Goal: Obtain resource: Download file/media

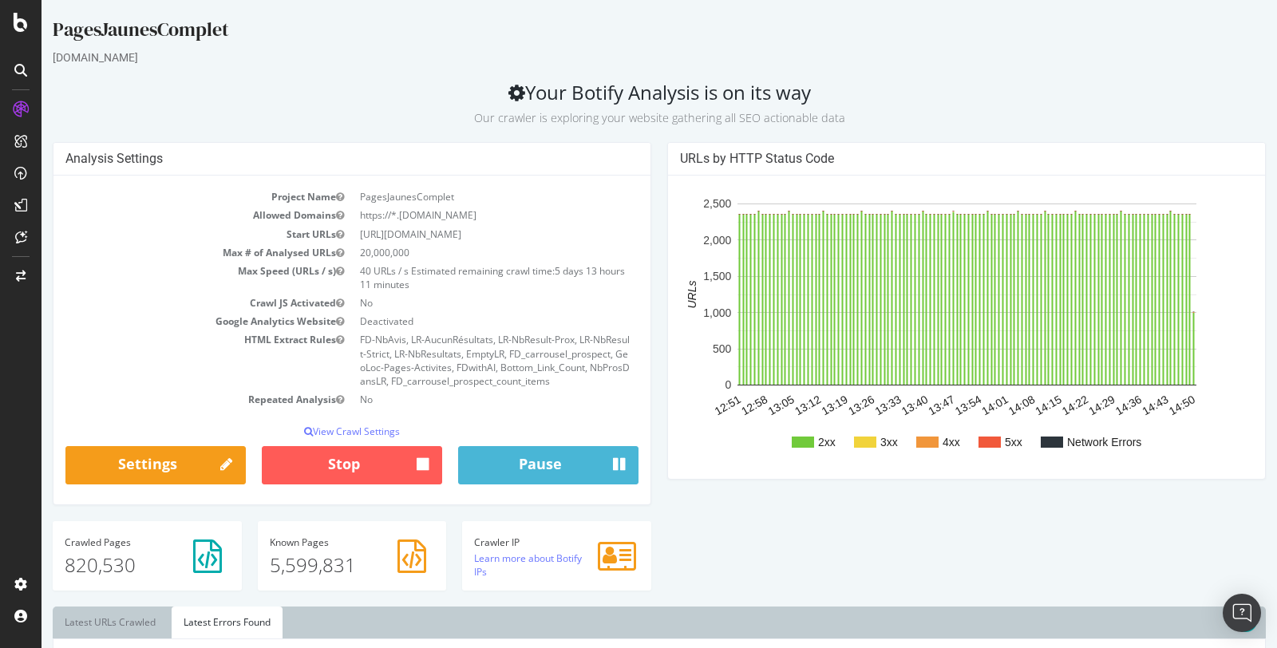
scroll to position [534, 0]
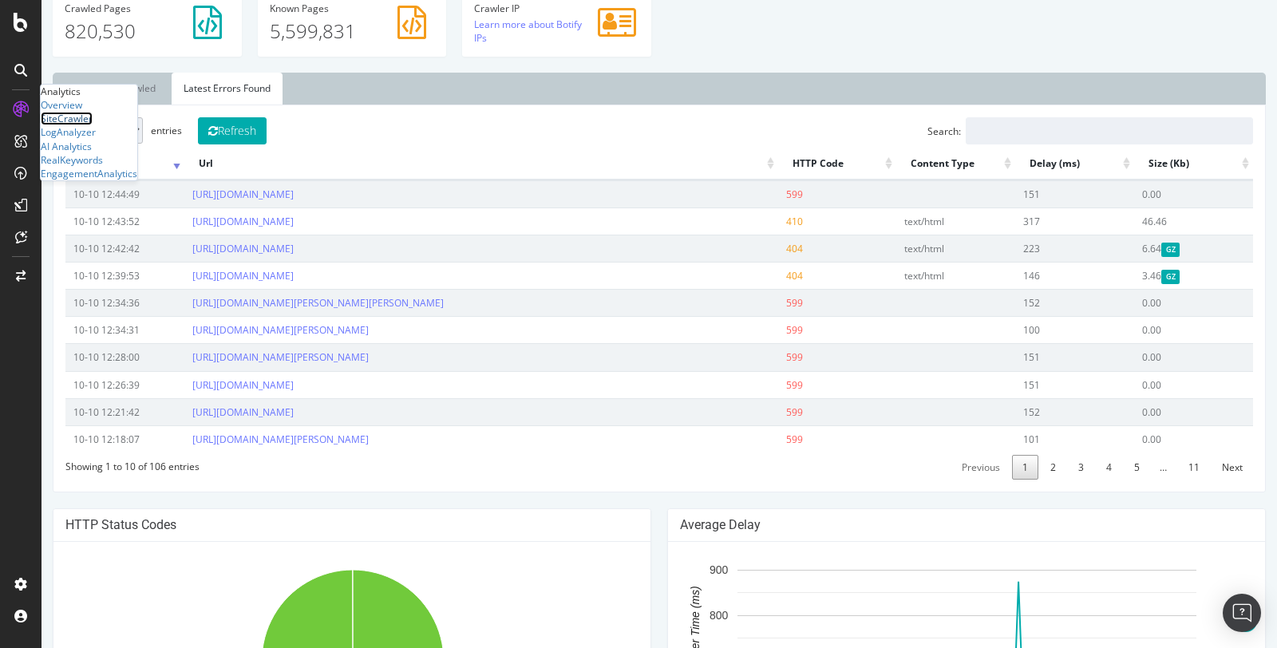
click at [78, 125] on div "SiteCrawler" at bounding box center [67, 119] width 52 height 14
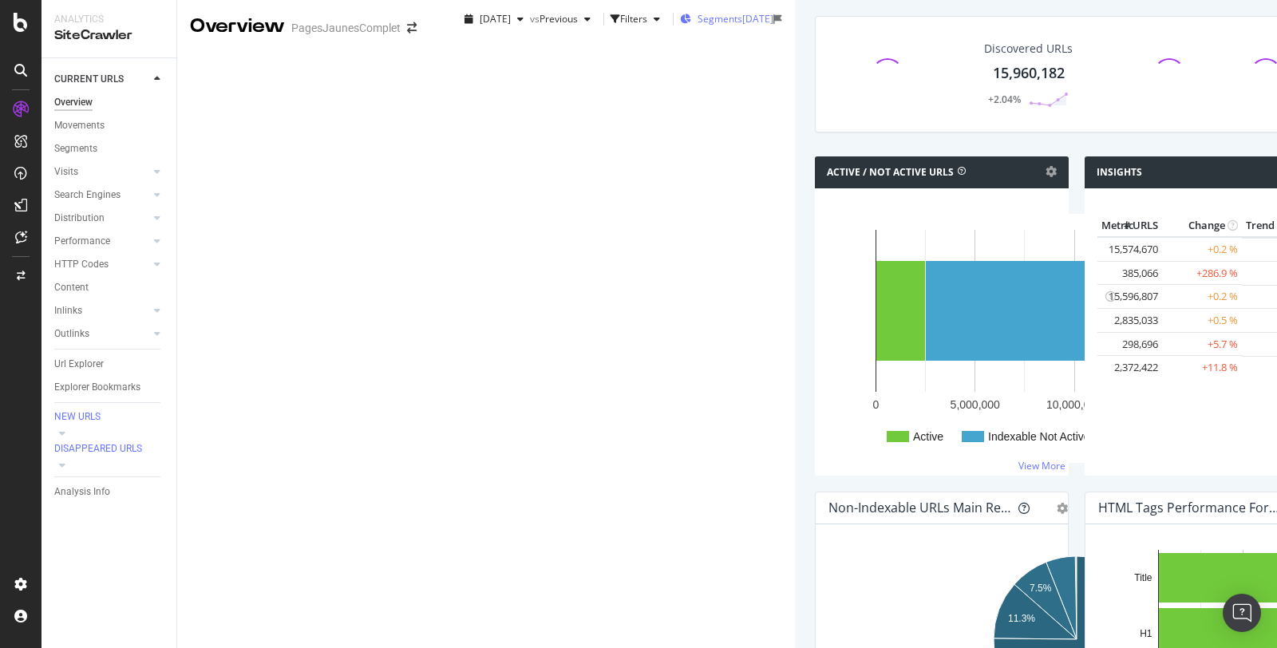
click at [697, 26] on span "Segments" at bounding box center [719, 19] width 45 height 14
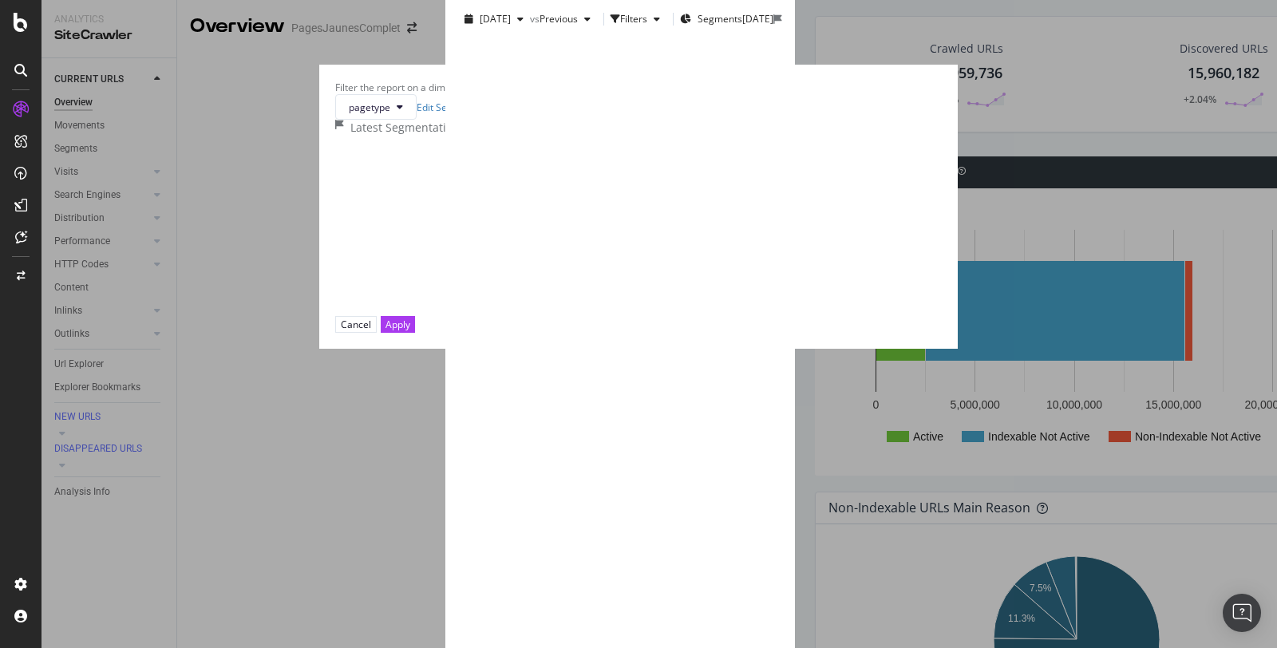
click at [603, 223] on div "modal" at bounding box center [607, 217] width 8 height 14
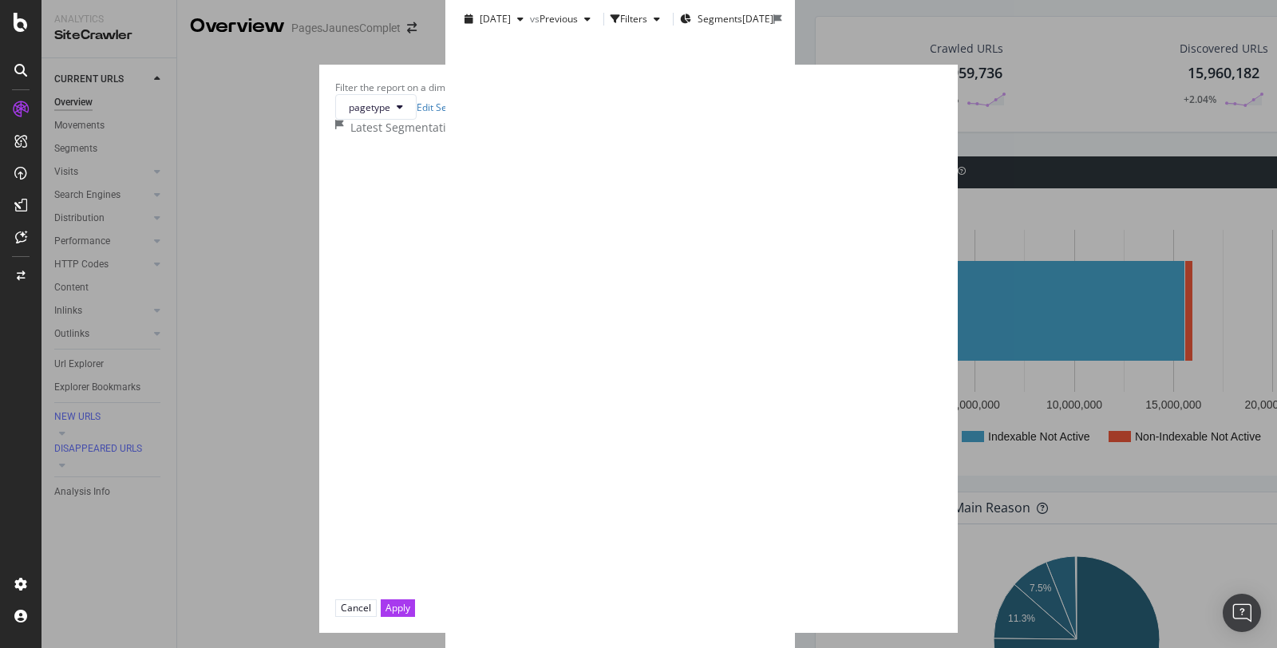
click at [603, 271] on icon "modal" at bounding box center [605, 265] width 5 height 14
click at [613, 270] on div "modal" at bounding box center [619, 264] width 13 height 13
click at [606, 285] on icon "modal" at bounding box center [609, 281] width 7 height 8
click at [410, 635] on div "Apply" at bounding box center [397, 642] width 25 height 14
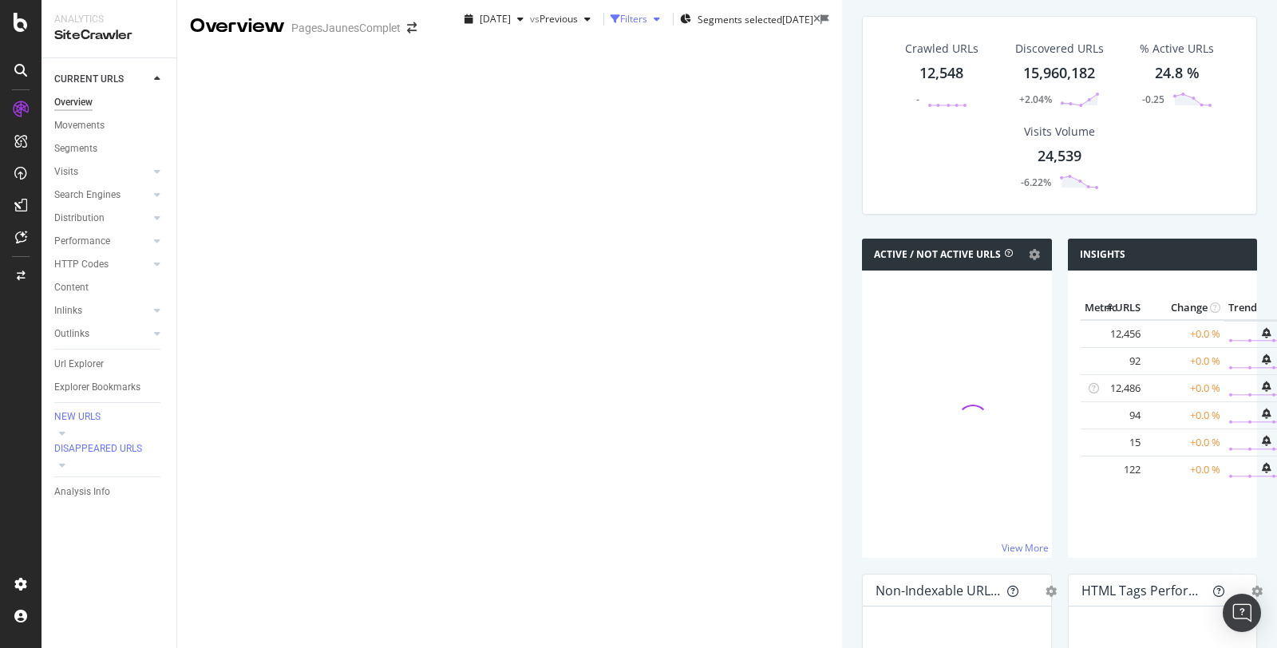
click at [620, 26] on div "Filters" at bounding box center [633, 19] width 27 height 14
click at [473, 54] on div "Add Filter" at bounding box center [494, 48] width 42 height 14
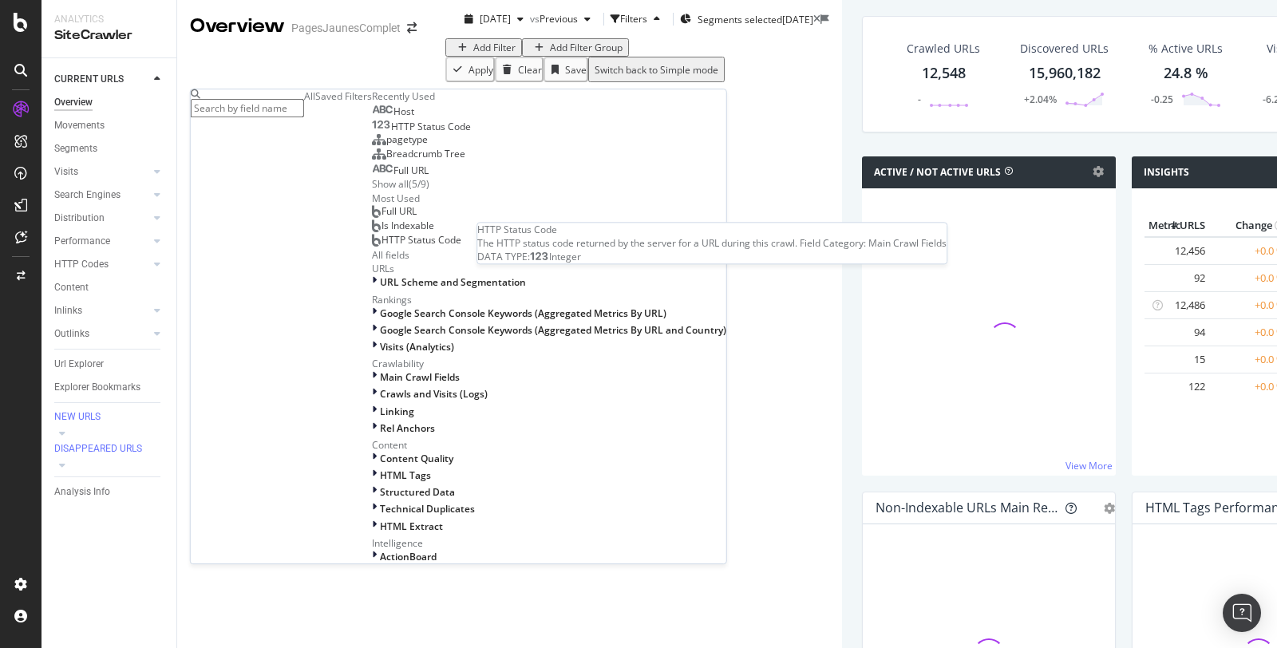
click at [391, 133] on span "HTTP Status Code" at bounding box center [431, 127] width 80 height 14
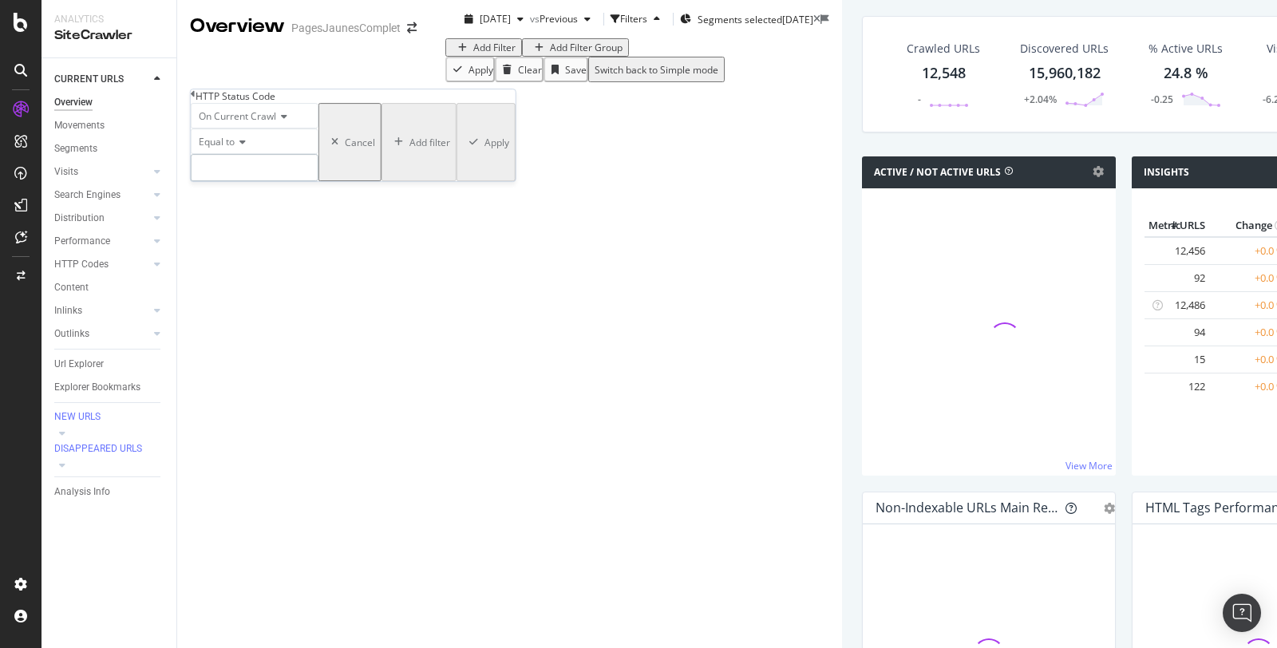
click at [256, 181] on input "number" at bounding box center [255, 167] width 128 height 27
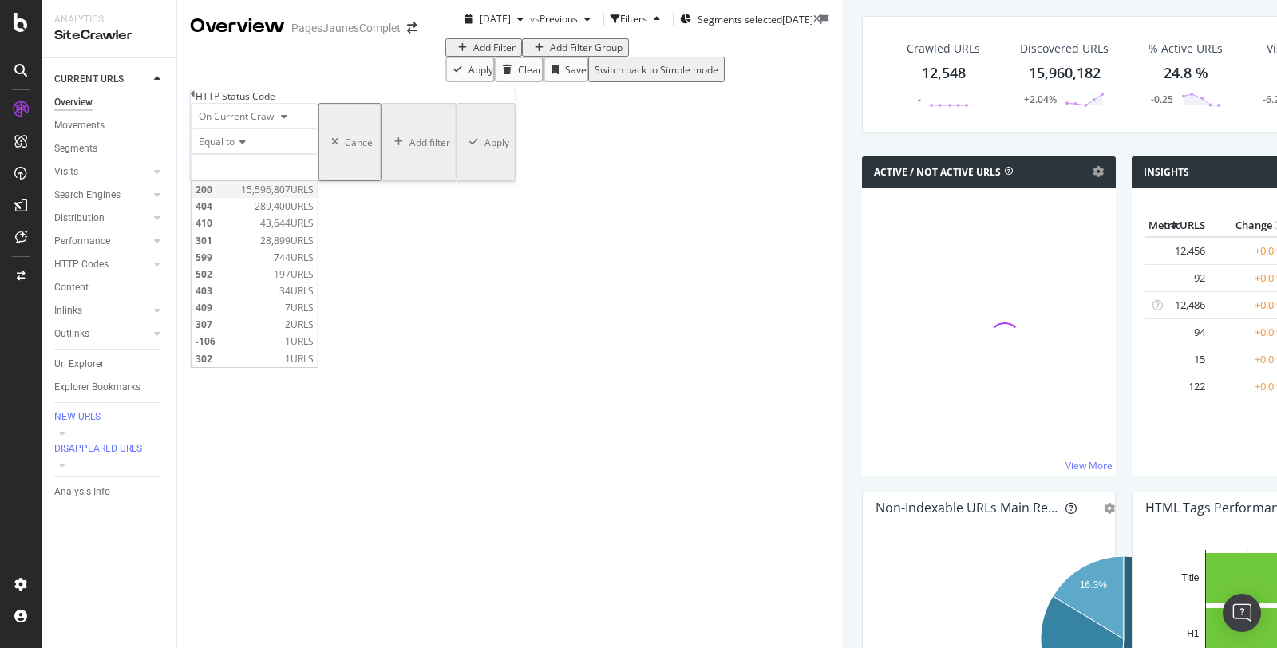
click at [237, 196] on span "200" at bounding box center [215, 190] width 41 height 14
type input "200"
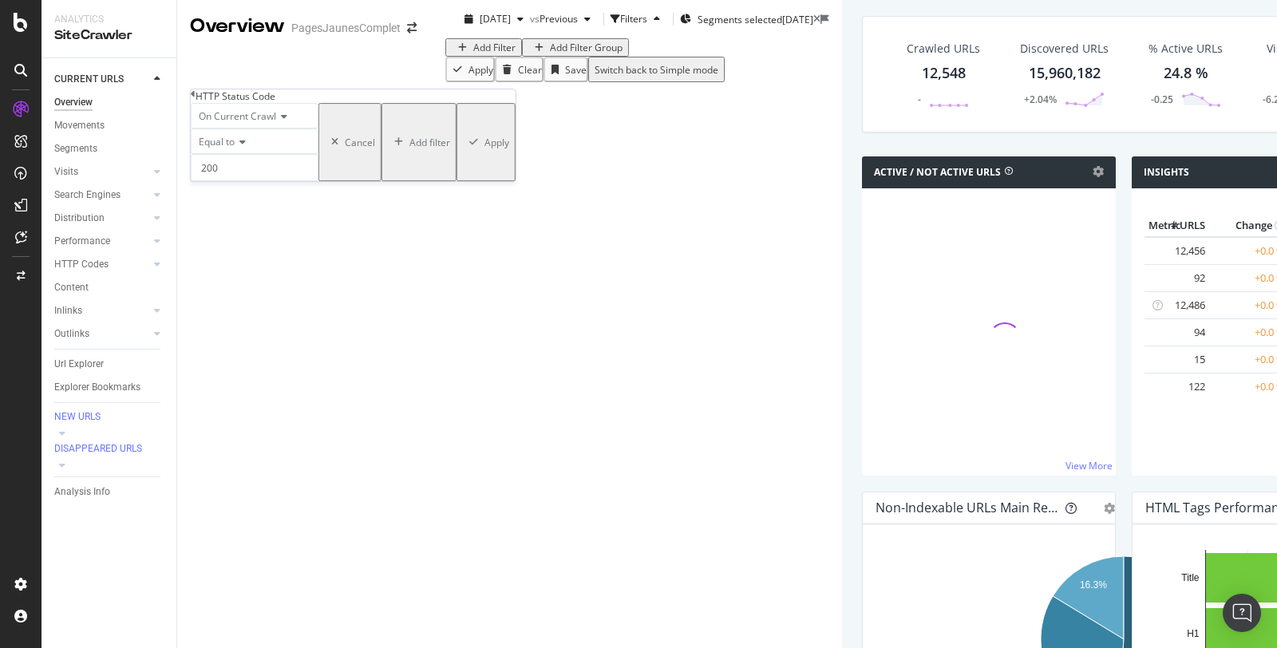
click at [484, 149] on div "Apply" at bounding box center [496, 143] width 25 height 14
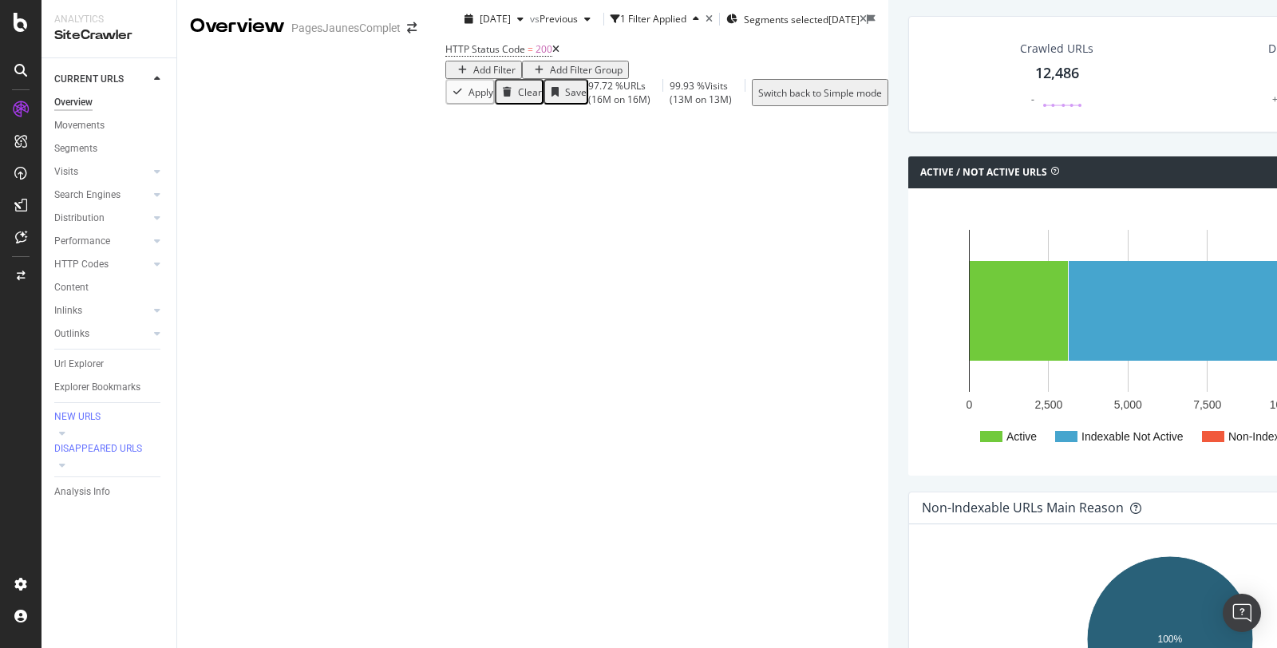
click at [1035, 84] on div "12,486" at bounding box center [1057, 73] width 44 height 21
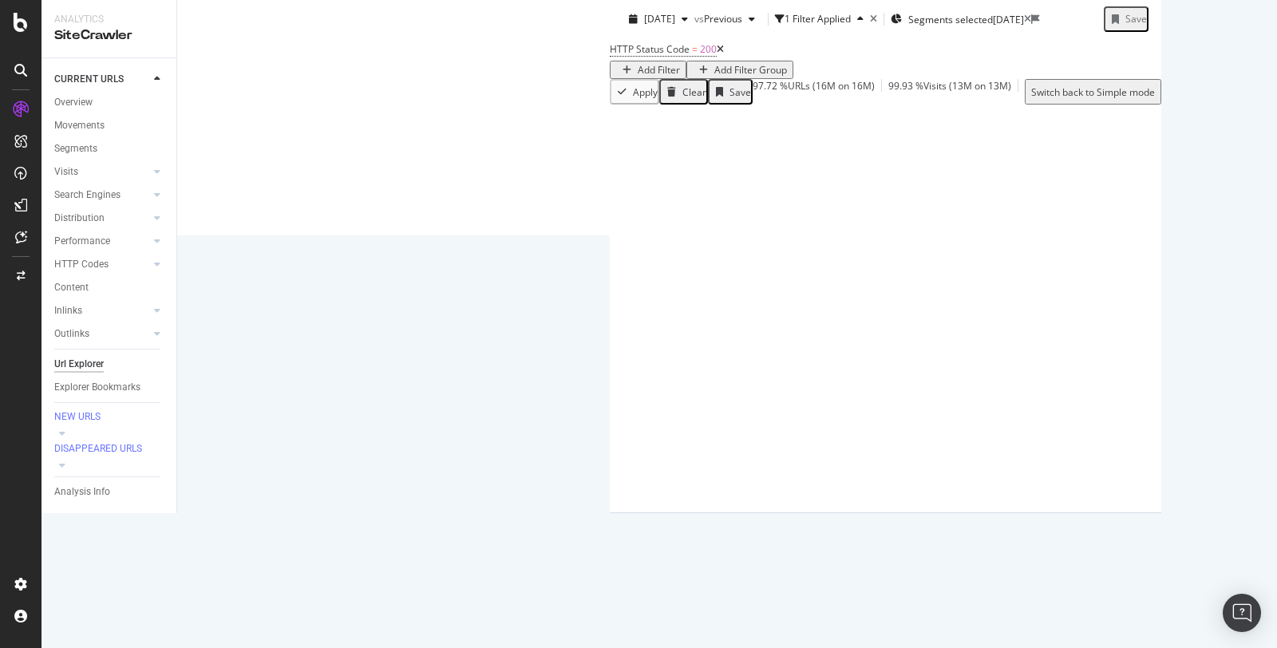
scroll to position [152, 0]
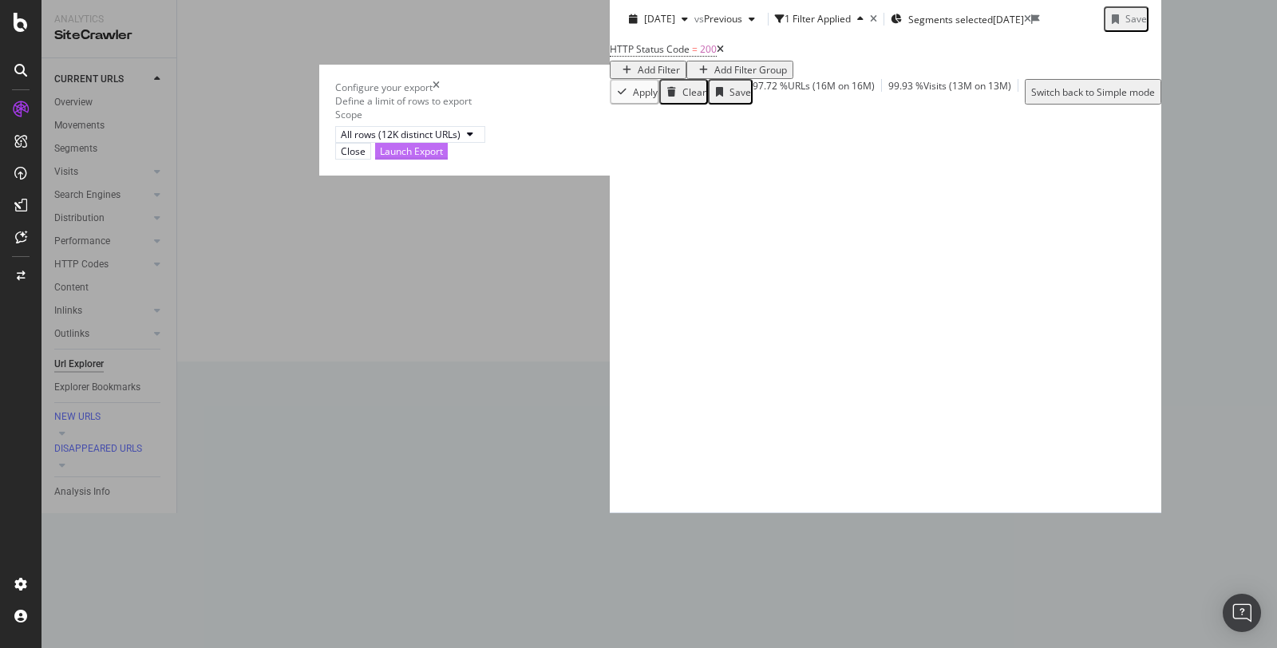
click at [443, 158] on div "Launch Export" at bounding box center [411, 151] width 63 height 14
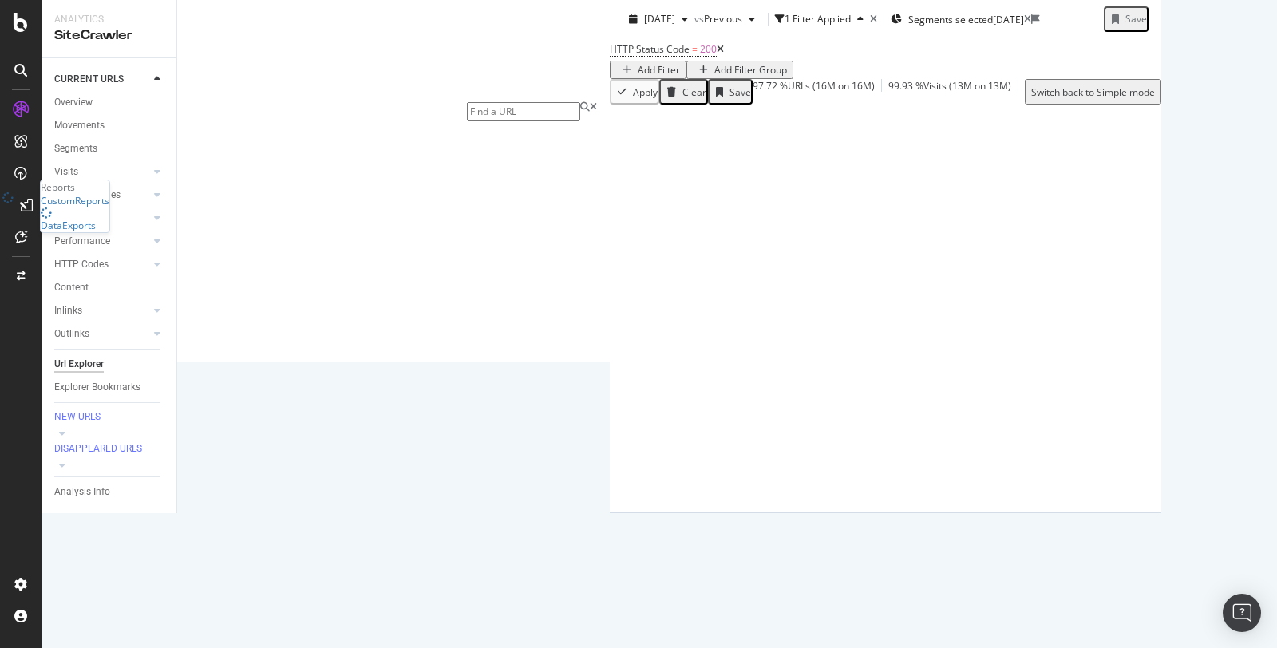
click at [20, 206] on icon at bounding box center [26, 205] width 13 height 13
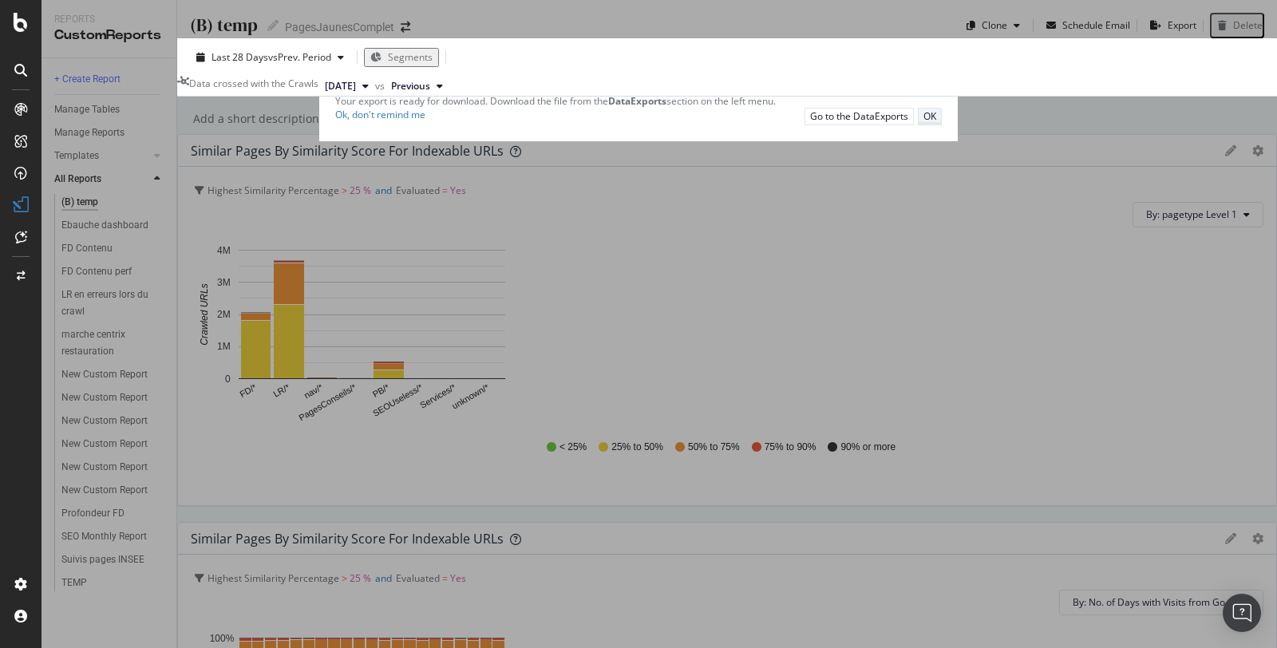
click at [918, 124] on button "OK" at bounding box center [930, 116] width 24 height 17
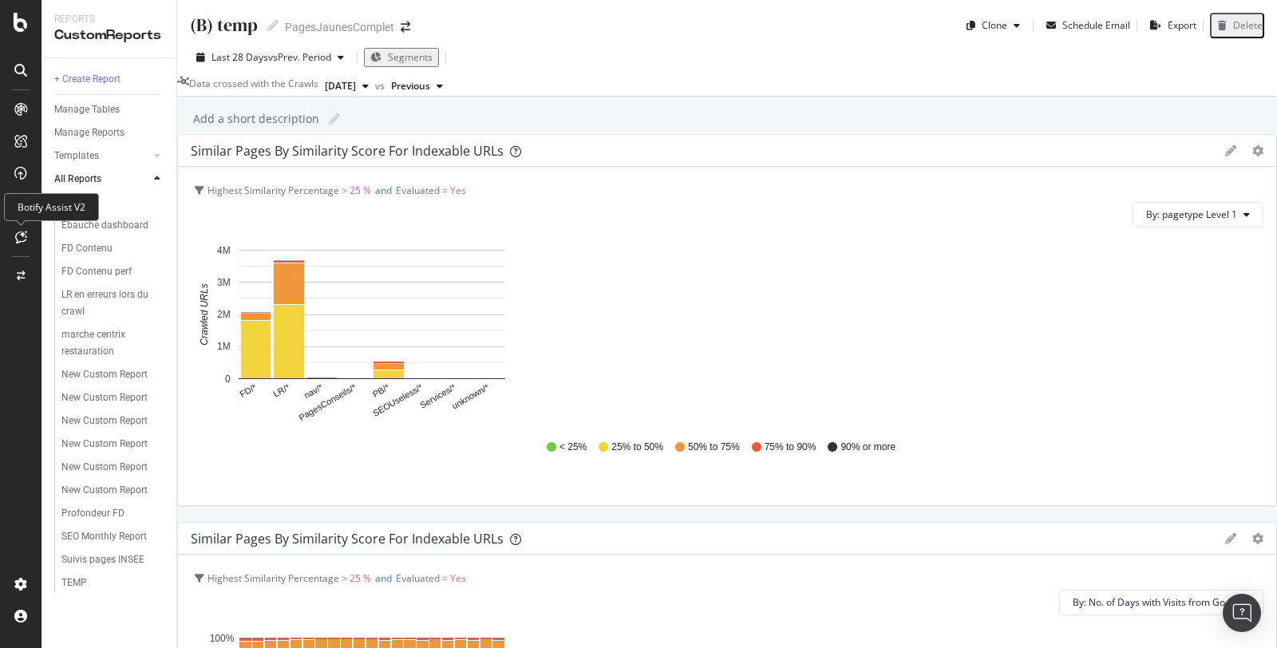
click at [19, 207] on div "Botify Assist V2" at bounding box center [51, 207] width 95 height 28
click at [22, 199] on icon at bounding box center [21, 205] width 16 height 16
click at [70, 221] on div "DataExports" at bounding box center [68, 214] width 55 height 14
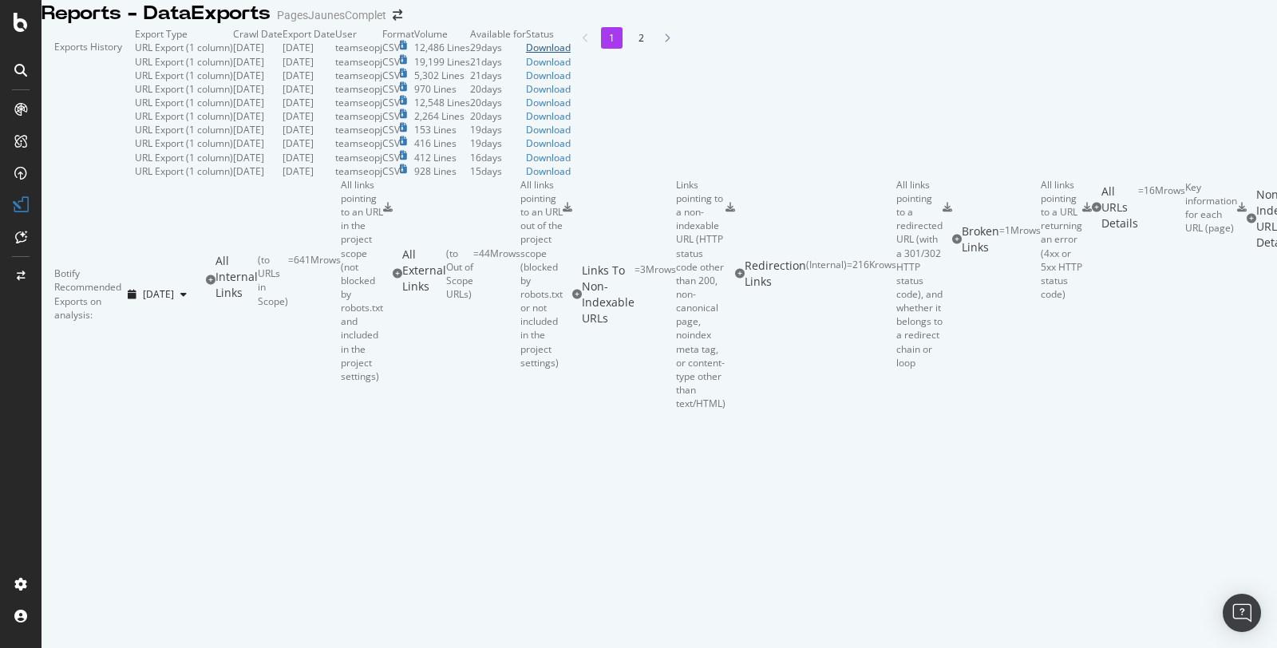
click at [570, 54] on div "Download" at bounding box center [548, 48] width 45 height 14
click at [68, 125] on div "SiteCrawler" at bounding box center [67, 119] width 52 height 14
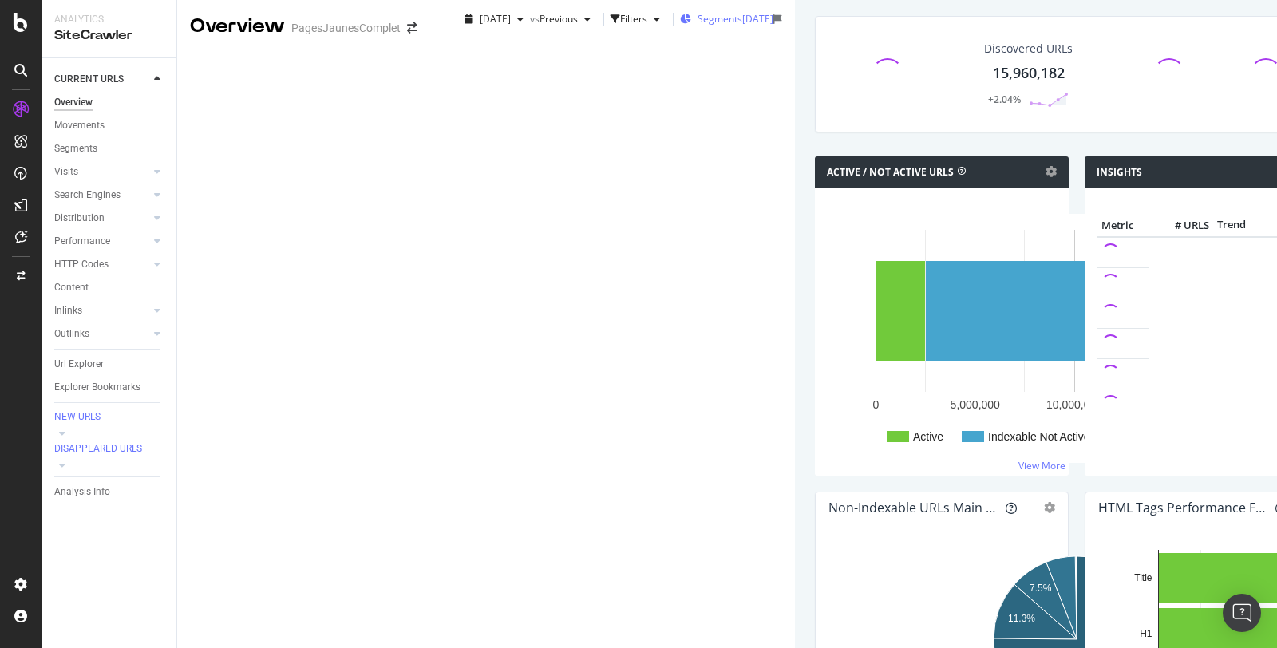
click at [742, 26] on div "[DATE]" at bounding box center [757, 19] width 31 height 14
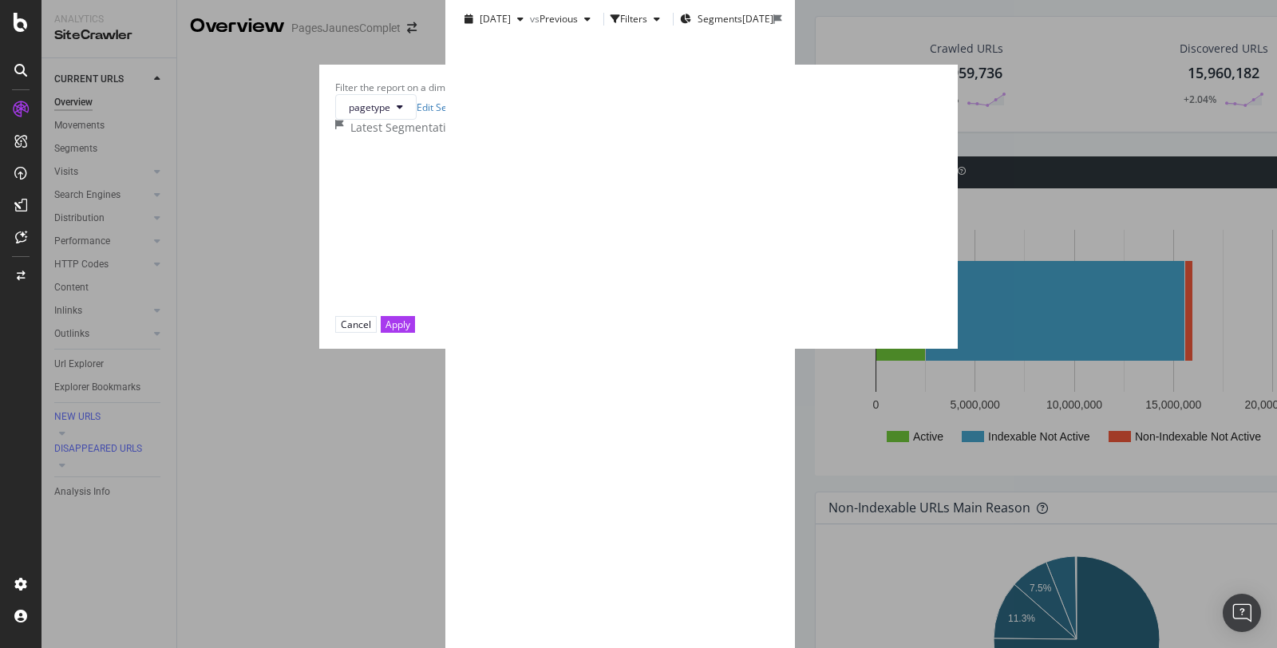
click at [603, 223] on icon "modal" at bounding box center [605, 217] width 5 height 14
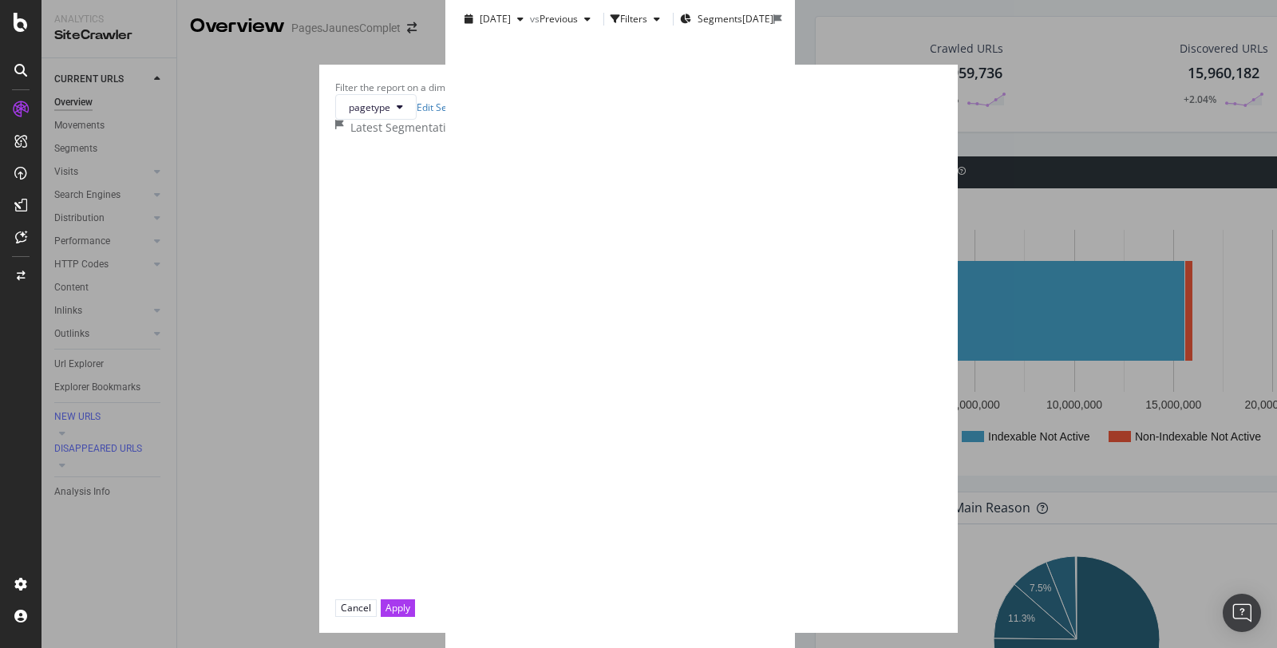
scroll to position [204, 0]
click at [603, 476] on div "modal" at bounding box center [609, 482] width 13 height 13
click at [410, 601] on div "Apply" at bounding box center [397, 608] width 25 height 14
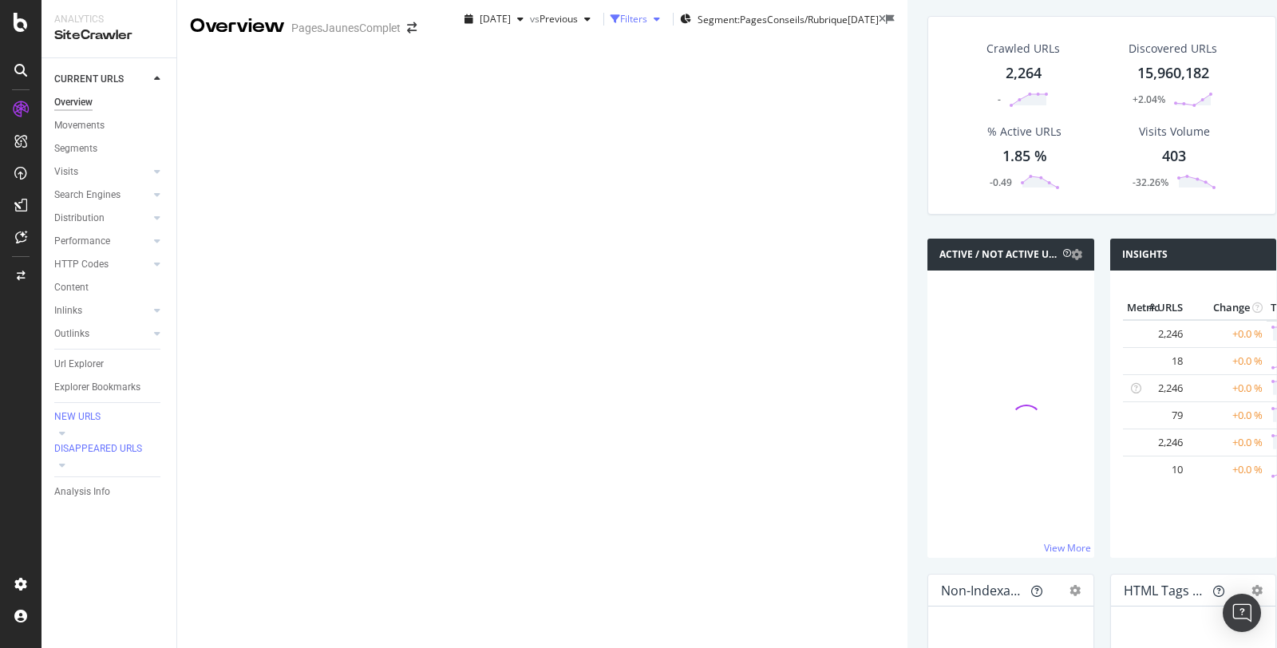
click at [620, 26] on div "Filters" at bounding box center [633, 19] width 27 height 14
click at [473, 54] on div "Add Filter" at bounding box center [494, 48] width 42 height 14
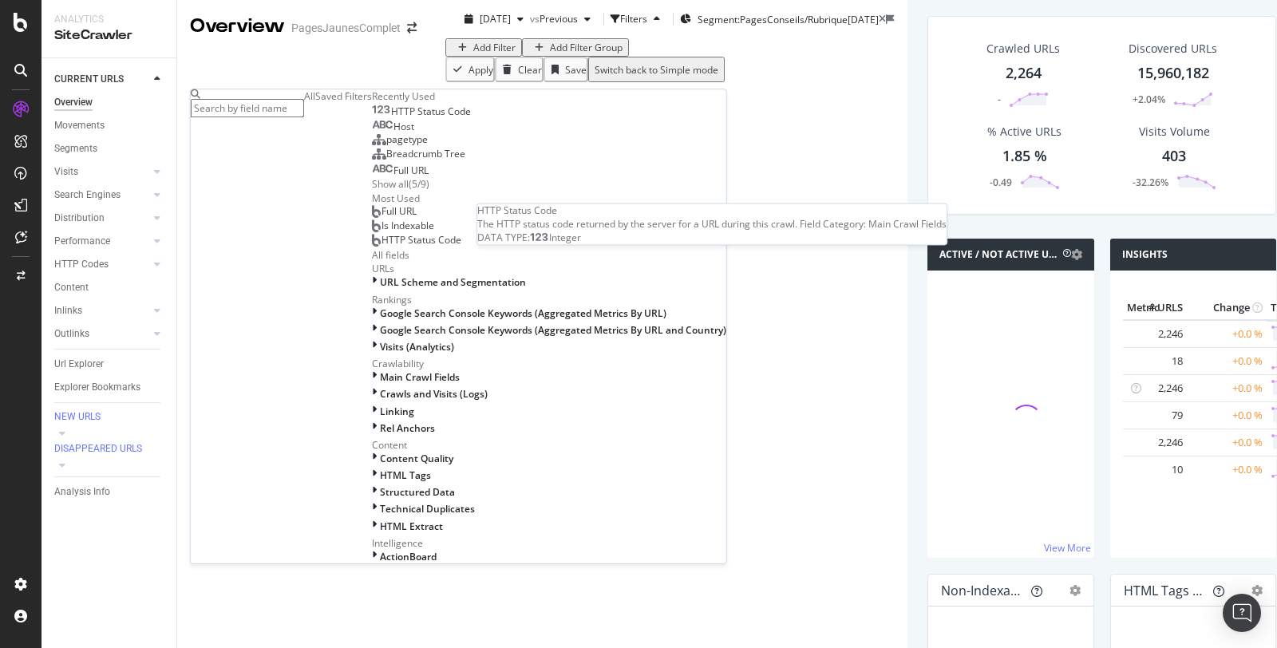
click at [391, 118] on span "HTTP Status Code" at bounding box center [431, 112] width 80 height 14
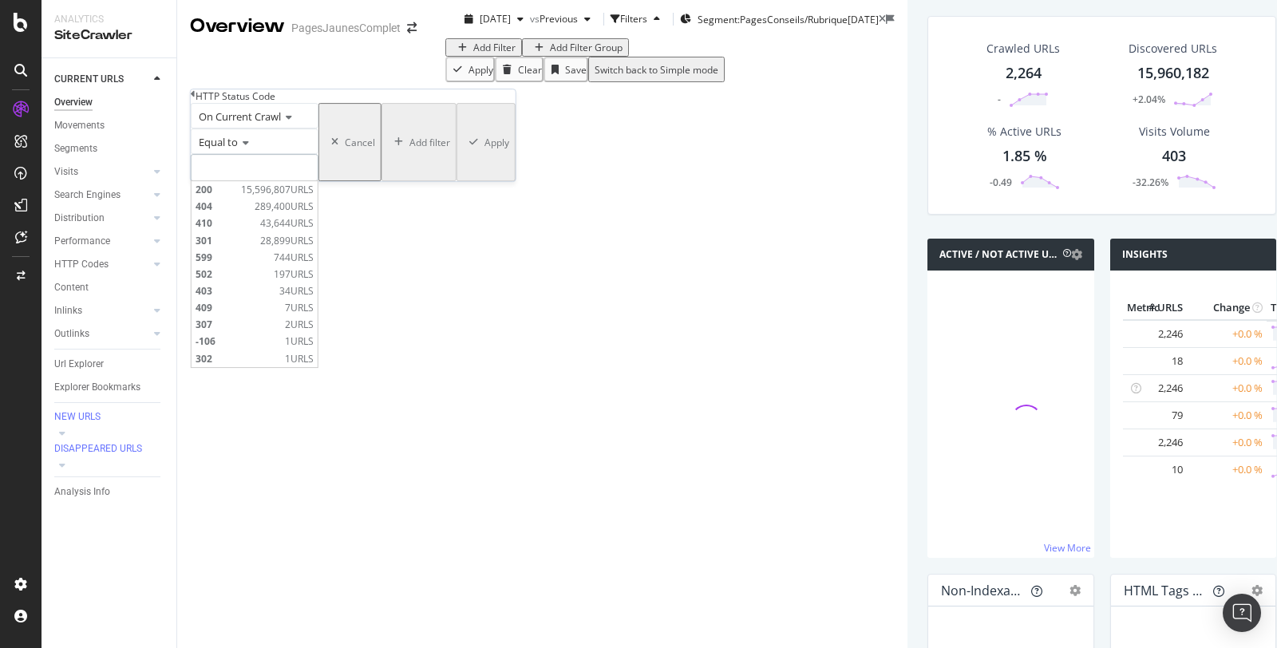
click at [252, 181] on input "number" at bounding box center [255, 167] width 128 height 27
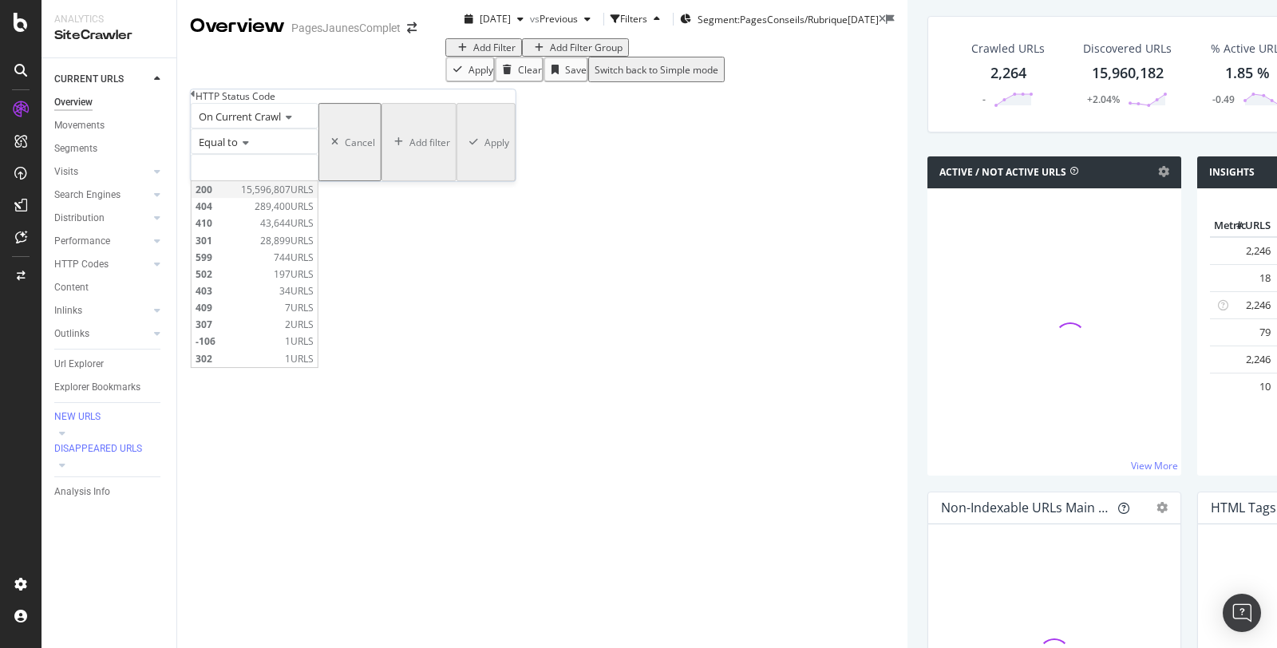
click at [237, 196] on span "200" at bounding box center [215, 190] width 41 height 14
type input "200"
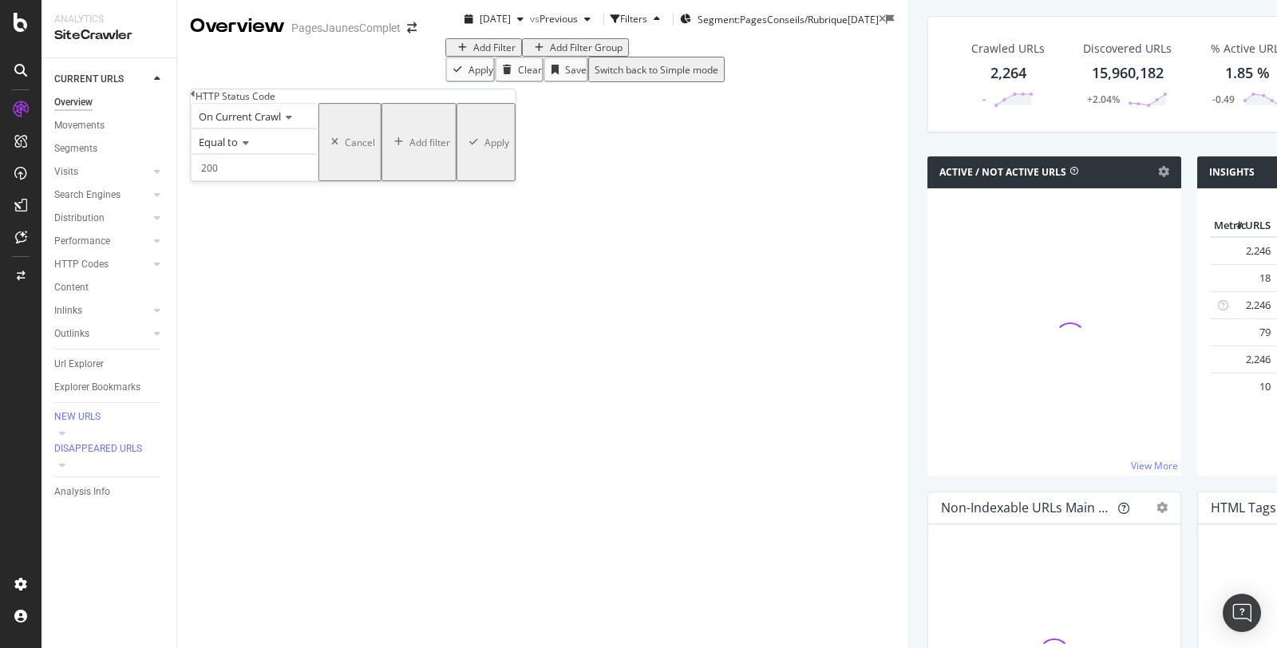
click at [484, 149] on div "Apply" at bounding box center [496, 143] width 25 height 14
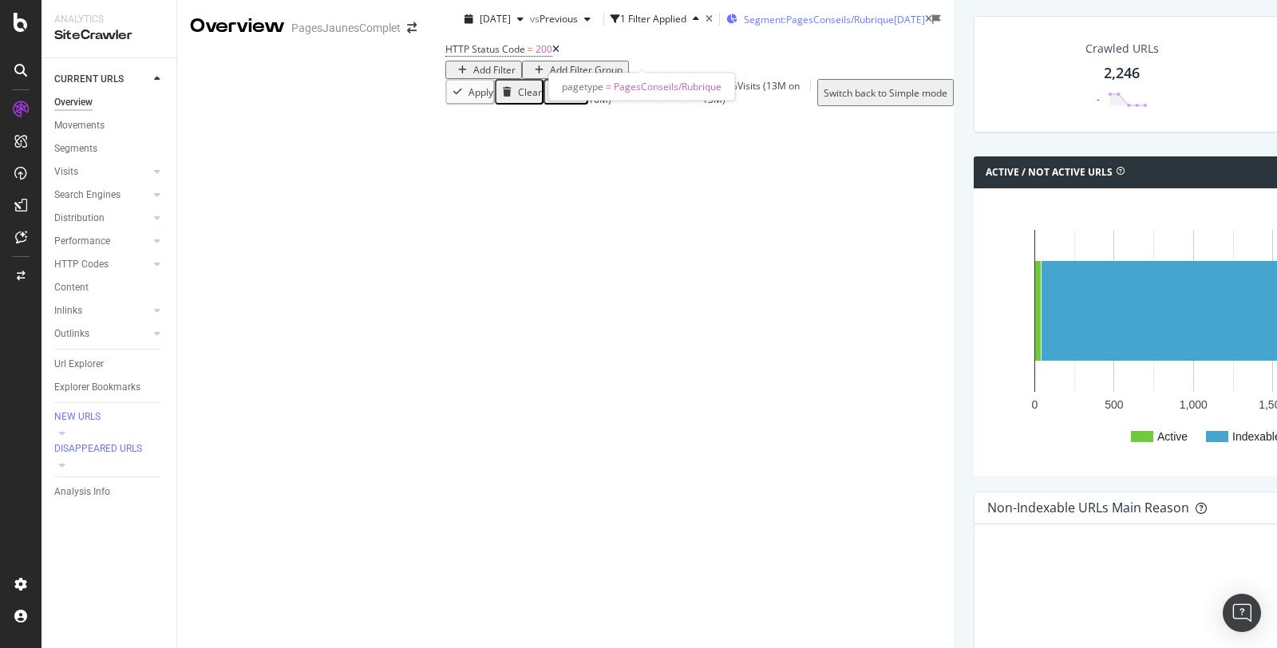
click at [744, 26] on span "Segment: PagesConseils/Rubrique" at bounding box center [819, 20] width 150 height 14
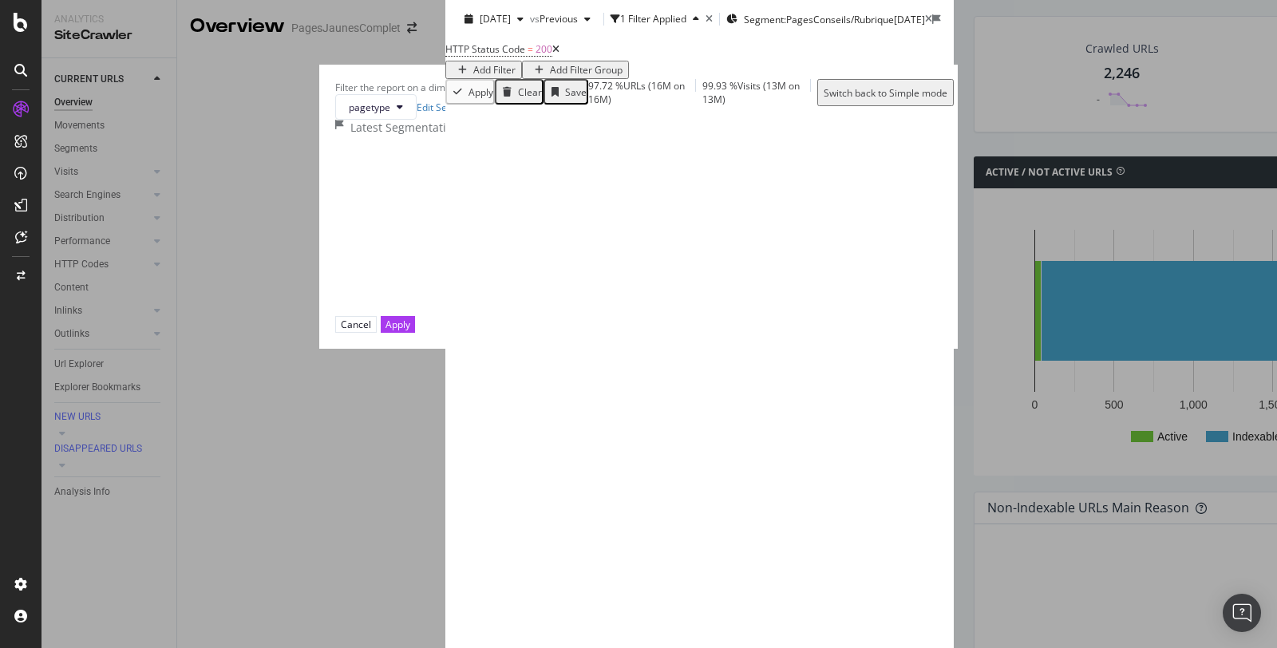
click at [603, 223] on icon "modal" at bounding box center [605, 217] width 5 height 14
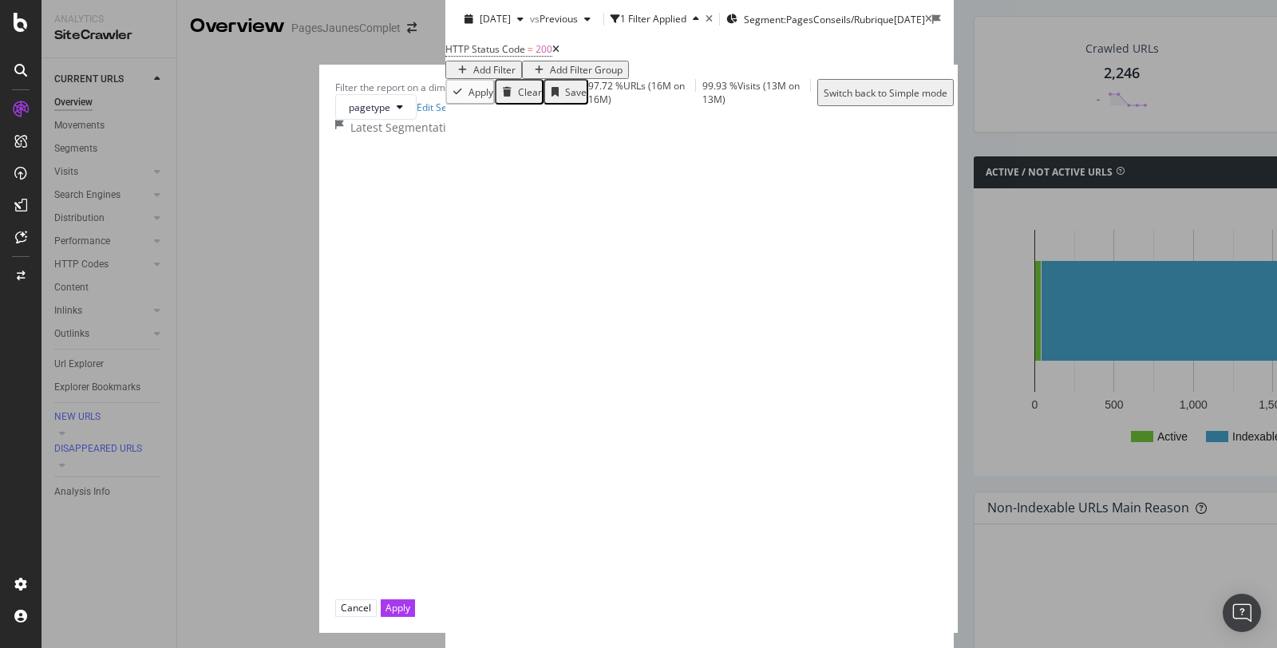
scroll to position [185, 0]
click at [606, 479] on icon "modal" at bounding box center [609, 483] width 7 height 8
click at [603, 271] on icon "modal" at bounding box center [605, 265] width 5 height 14
click at [603, 304] on div "modal" at bounding box center [609, 297] width 13 height 13
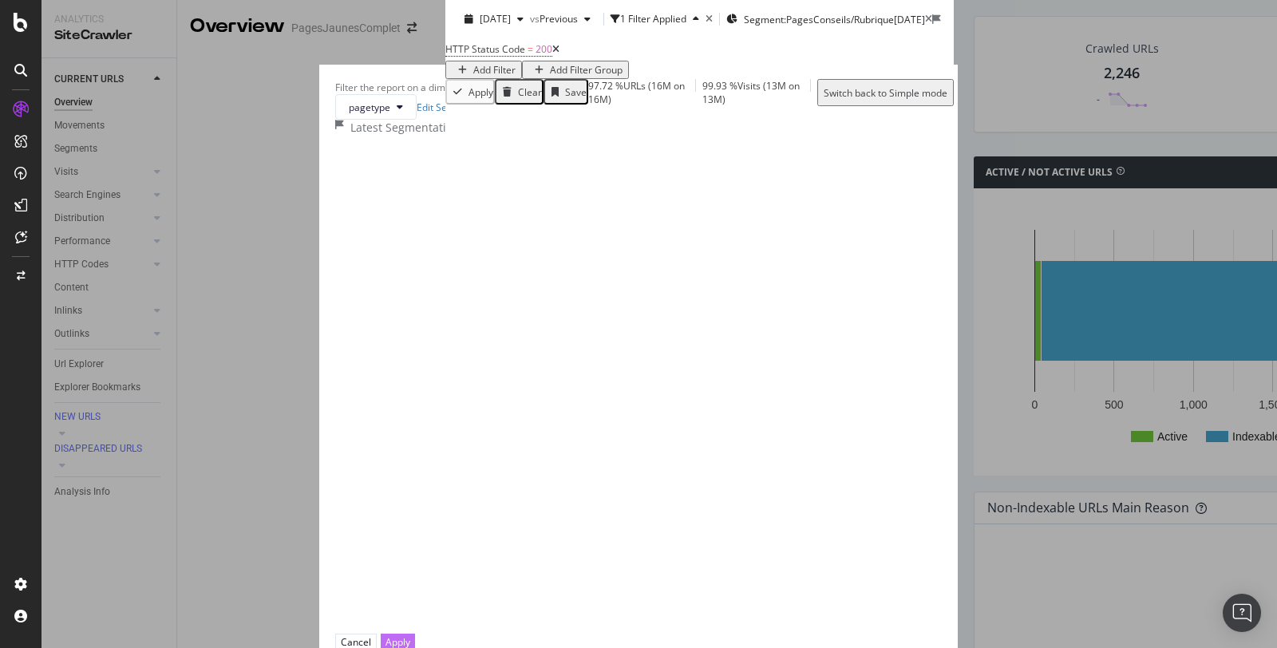
click at [410, 635] on div "Apply" at bounding box center [397, 642] width 25 height 14
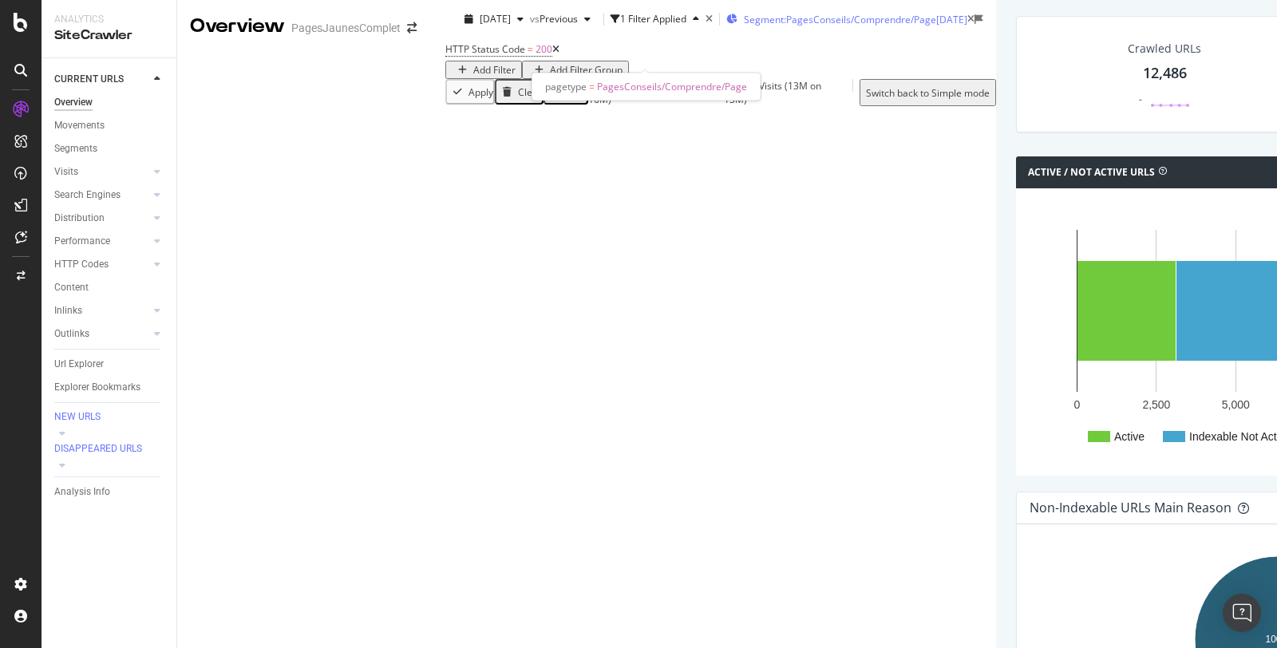
click at [744, 26] on span "Segment: PagesConseils/Comprendre/Page" at bounding box center [840, 20] width 192 height 14
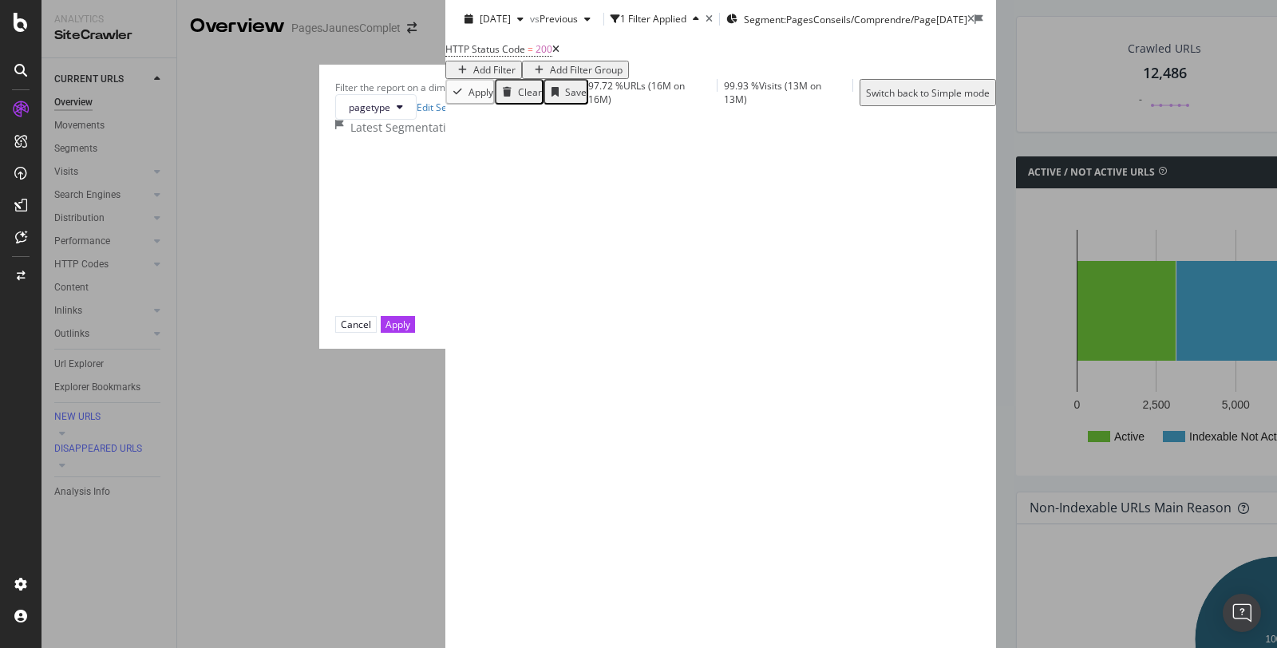
click at [603, 223] on icon "modal" at bounding box center [605, 217] width 5 height 14
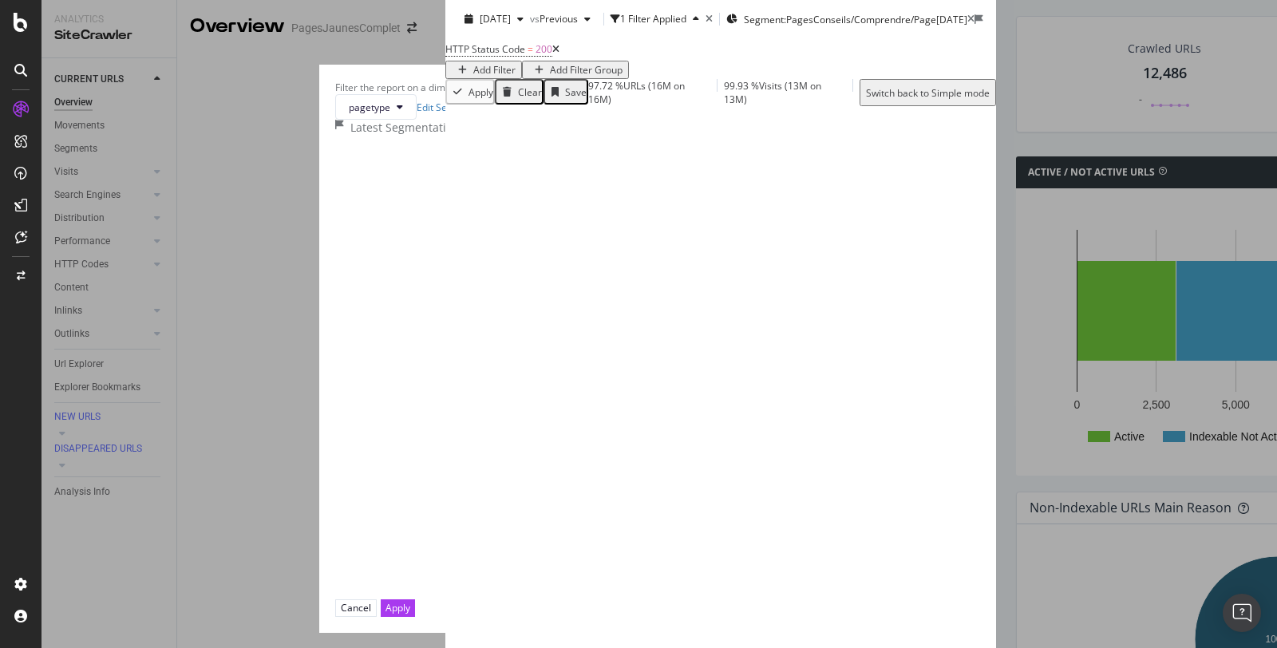
scroll to position [94, 0]
click at [603, 322] on icon "modal" at bounding box center [605, 315] width 5 height 14
click at [603, 354] on div "modal" at bounding box center [609, 347] width 13 height 13
click at [614, 268] on icon "modal" at bounding box center [617, 264] width 7 height 8
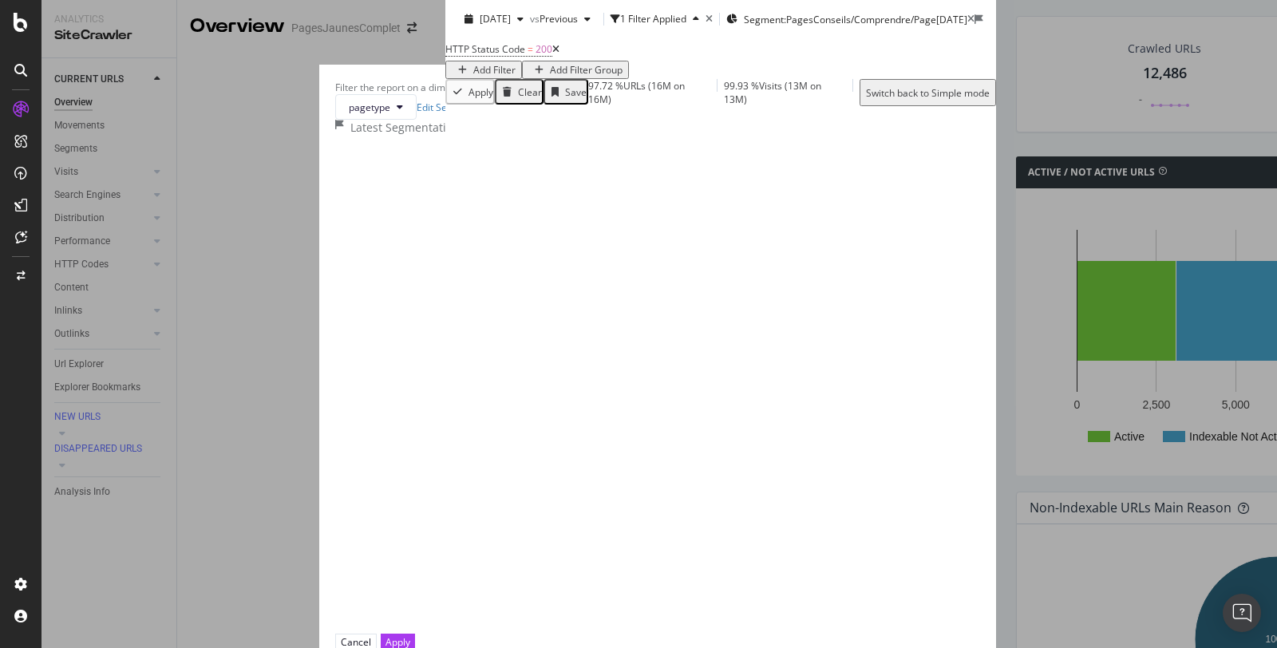
scroll to position [142, 0]
click at [410, 635] on div "Apply" at bounding box center [397, 642] width 25 height 14
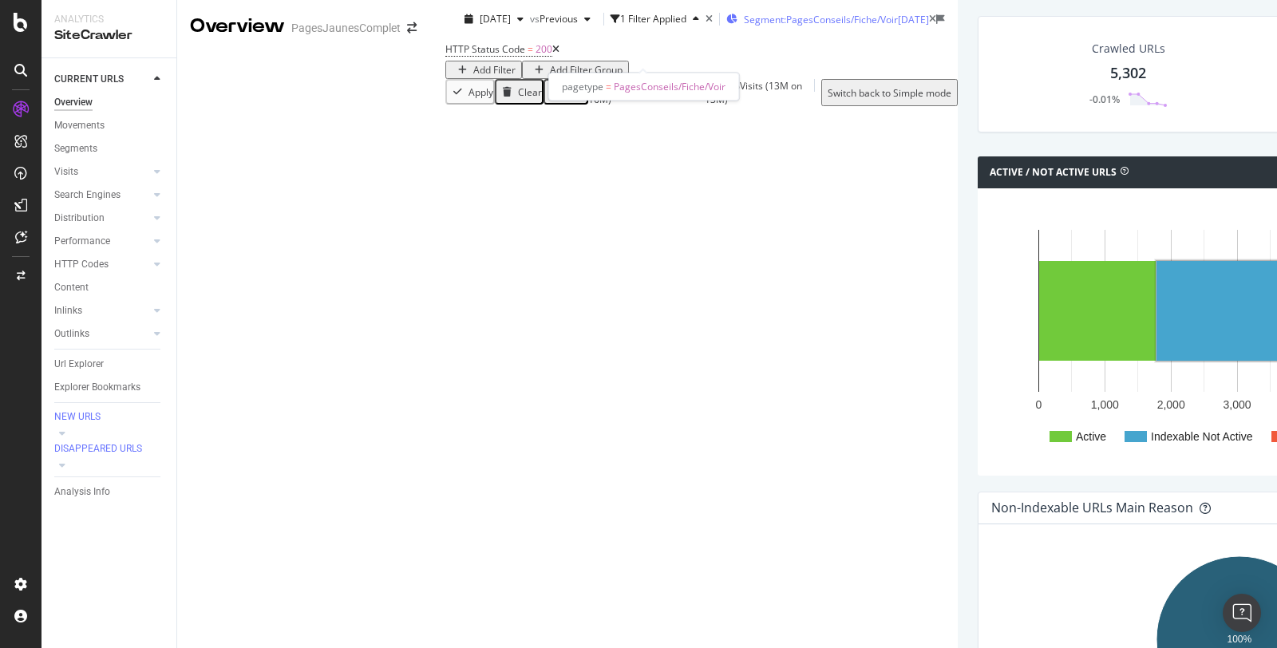
click at [744, 26] on span "Segment: PagesConseils/Fiche/Voir" at bounding box center [821, 20] width 154 height 14
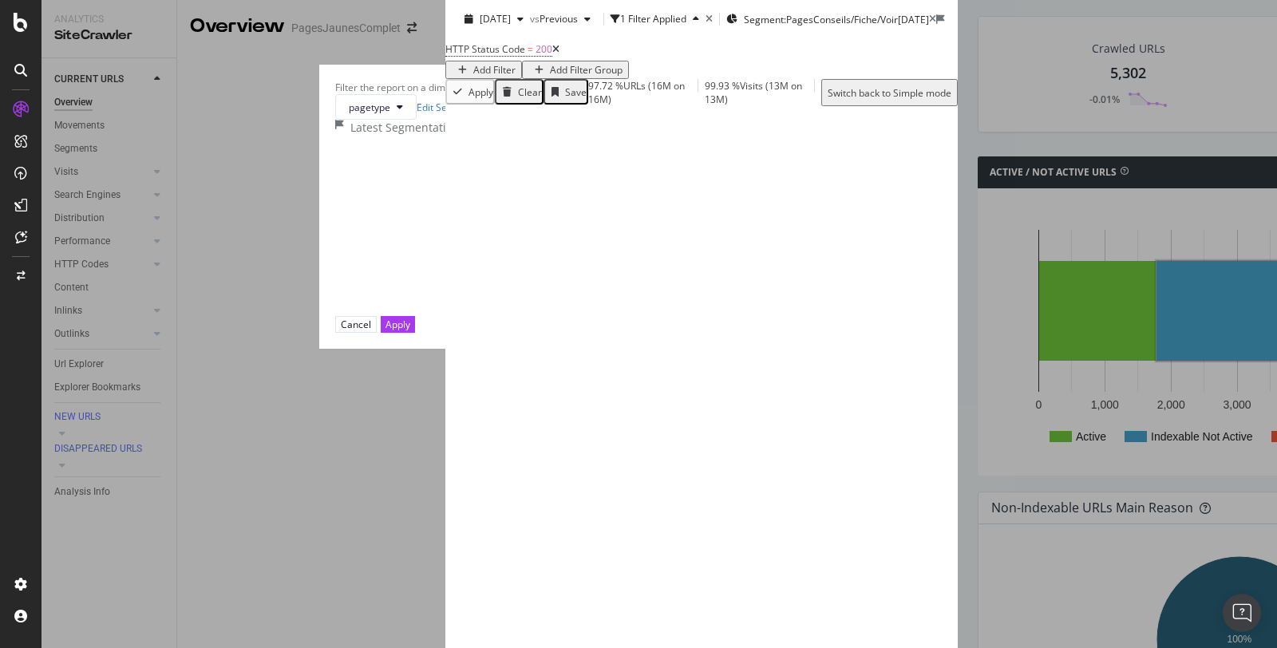
click at [603, 223] on icon "modal" at bounding box center [605, 217] width 5 height 14
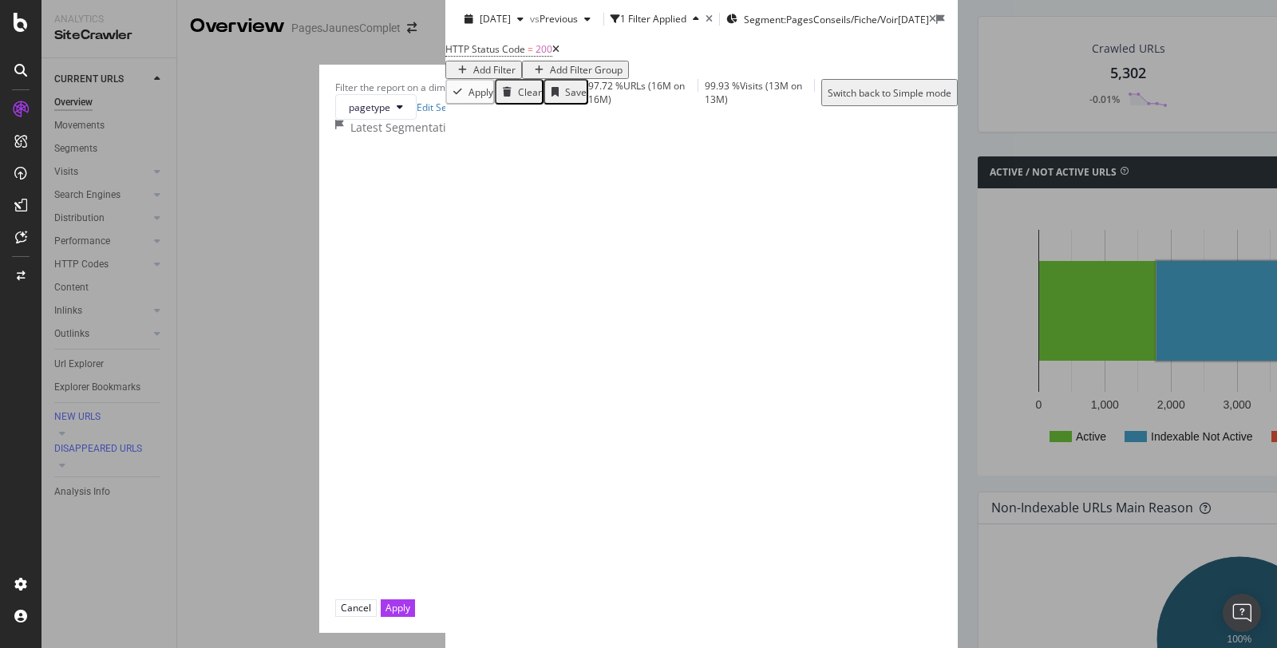
scroll to position [33, 0]
click at [603, 322] on div "modal" at bounding box center [607, 315] width 8 height 14
click at [613, 321] on div "modal" at bounding box center [619, 314] width 13 height 13
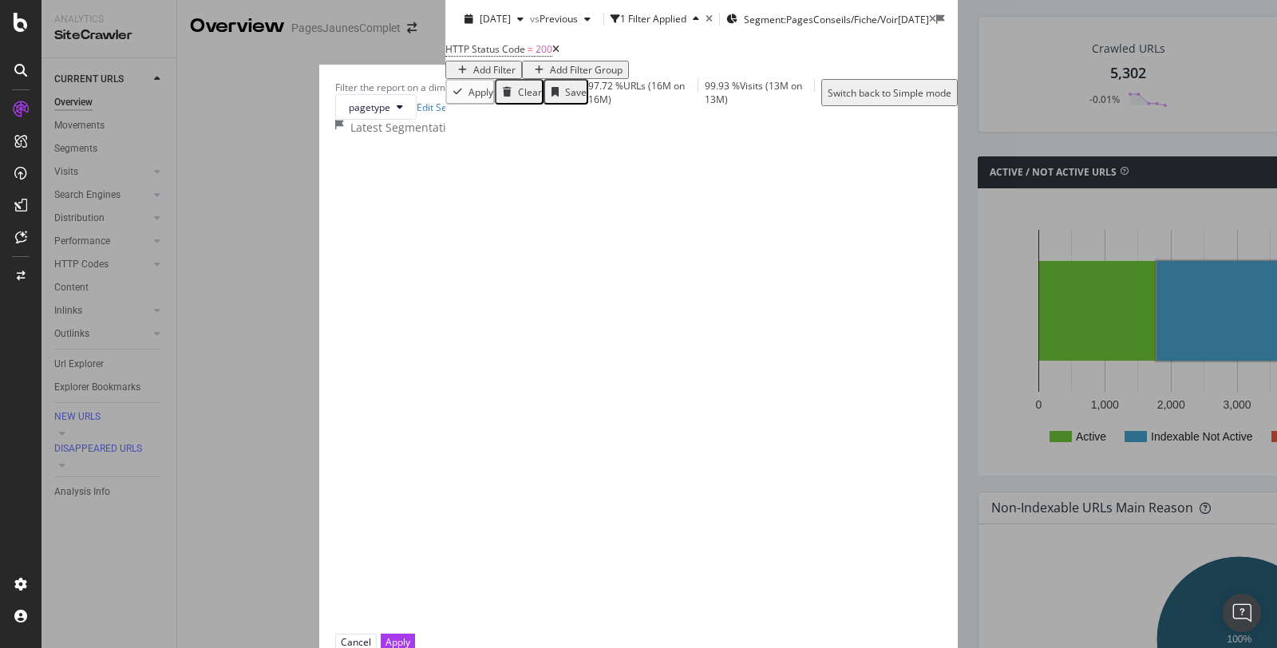
click at [611, 527] on div "modal" at bounding box center [617, 533] width 13 height 13
click at [603, 527] on div "modal" at bounding box center [607, 534] width 8 height 14
click at [616, 530] on icon "modal" at bounding box center [619, 534] width 7 height 8
click at [603, 561] on div "modal" at bounding box center [609, 567] width 13 height 13
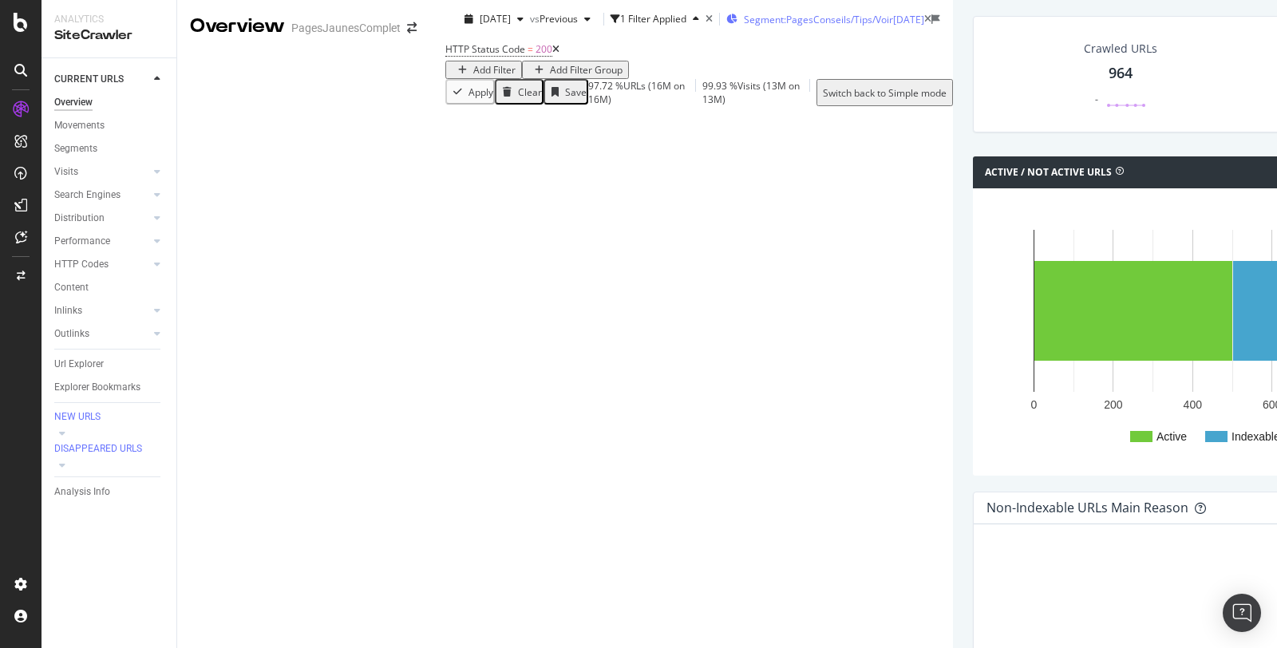
click at [744, 26] on span "Segment: PagesConseils/Tips/Voir" at bounding box center [818, 20] width 149 height 14
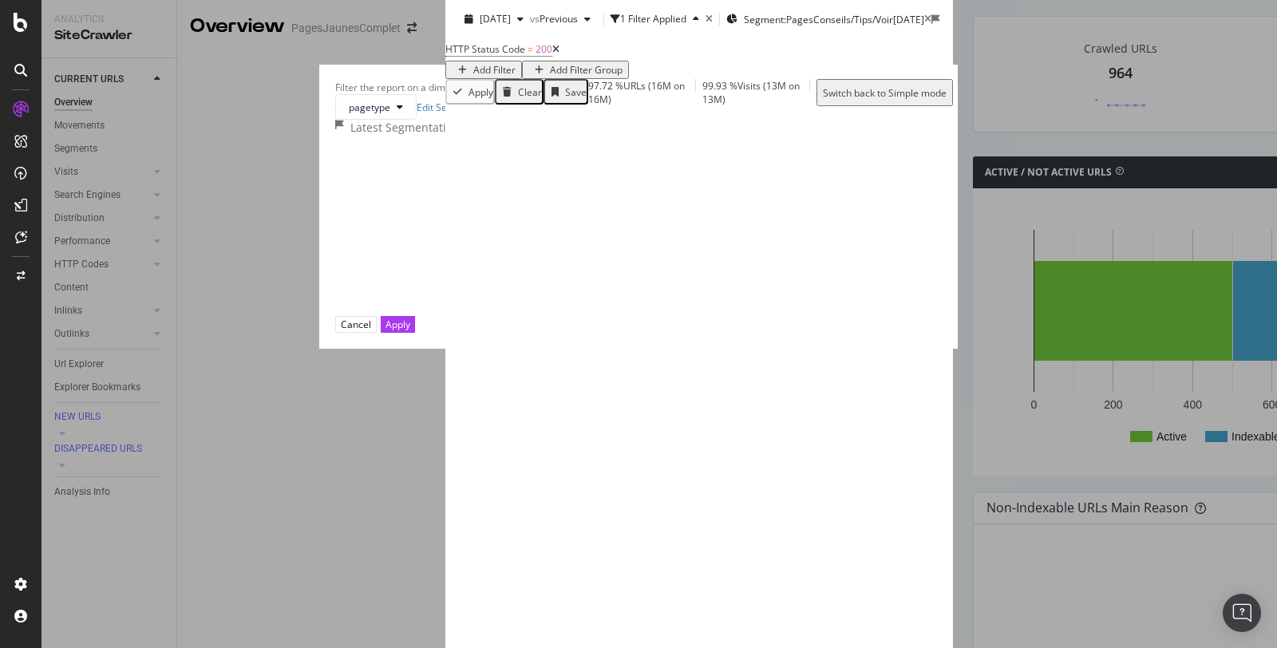
click at [603, 223] on div "modal" at bounding box center [607, 217] width 8 height 14
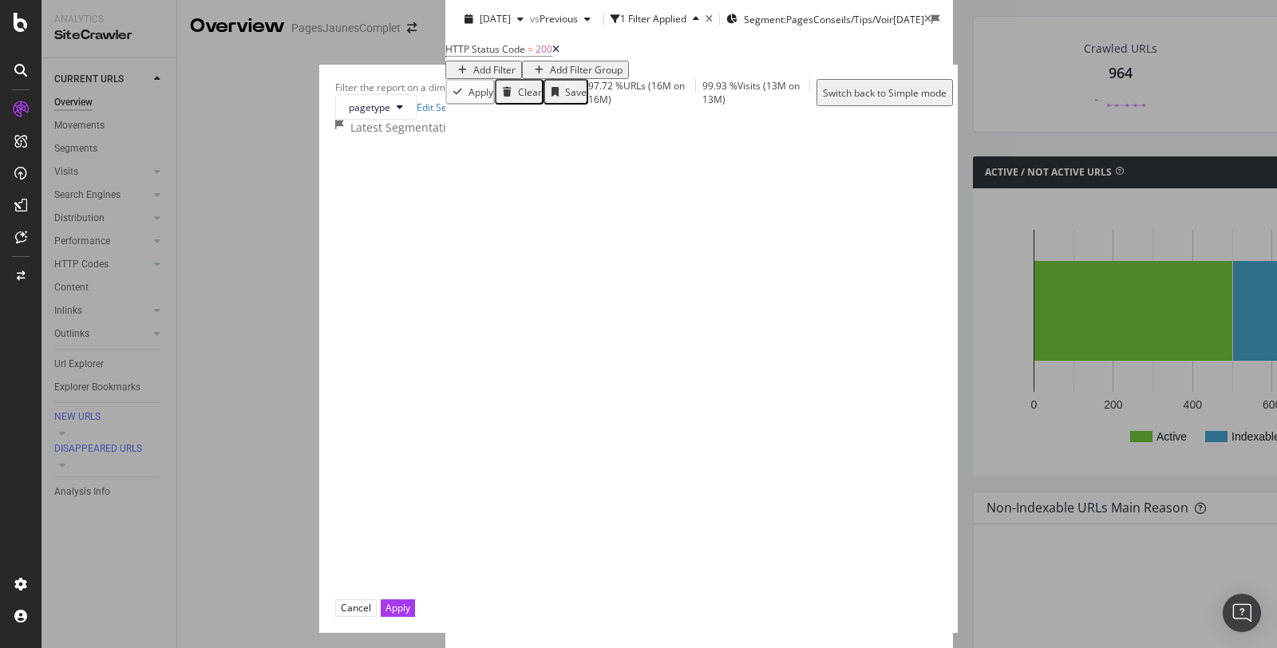
scroll to position [220, 0]
click at [603, 494] on icon "modal" at bounding box center [605, 501] width 5 height 14
click at [616, 496] on icon "modal" at bounding box center [619, 500] width 7 height 8
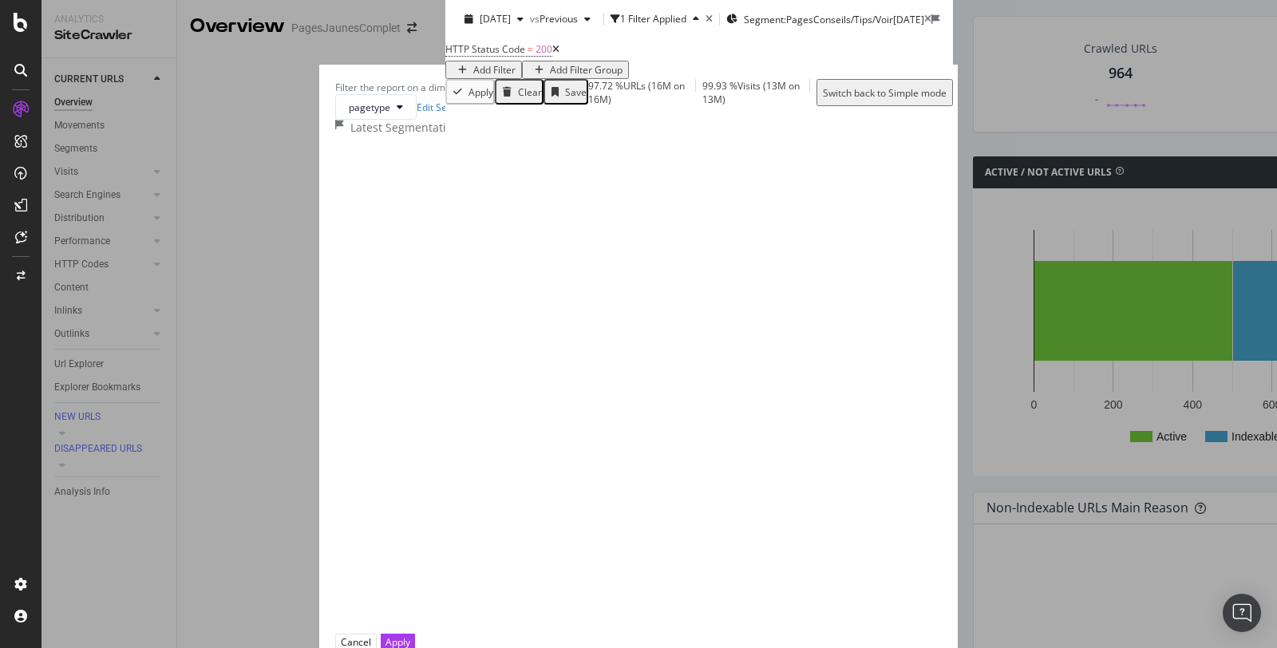
click at [603, 237] on icon "modal" at bounding box center [605, 230] width 5 height 14
click at [603, 270] on div "modal" at bounding box center [609, 264] width 13 height 13
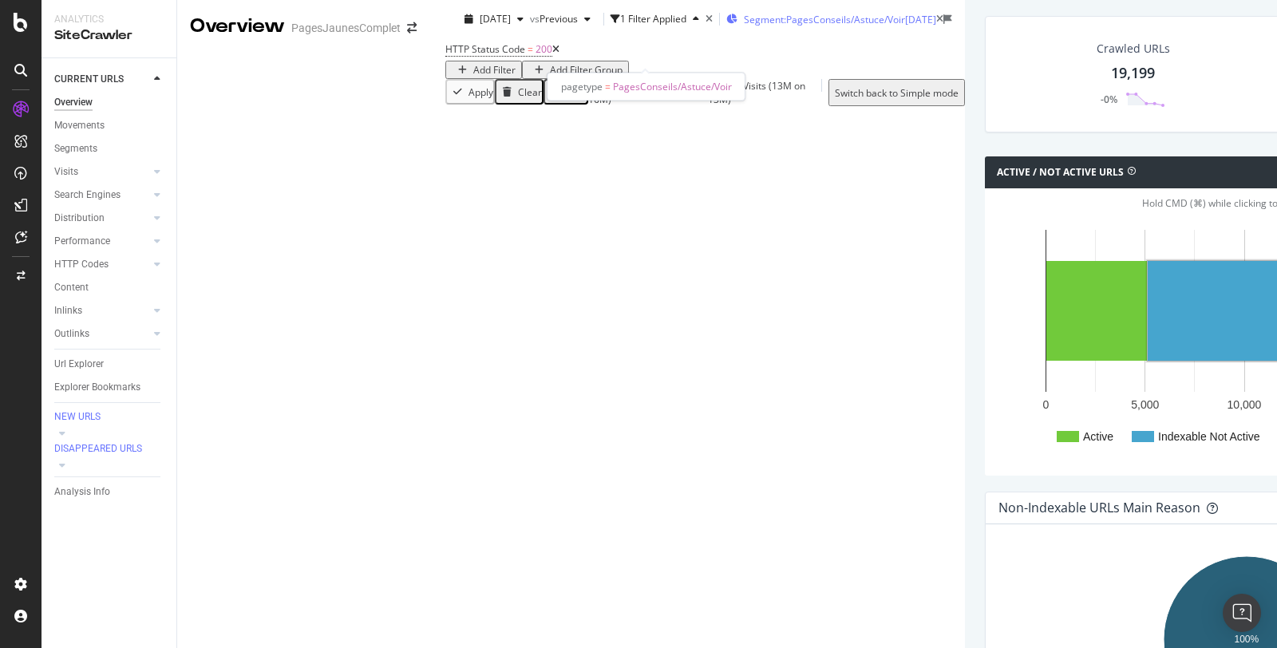
click at [744, 26] on span "Segment: PagesConseils/Astuce/Voir" at bounding box center [824, 20] width 161 height 14
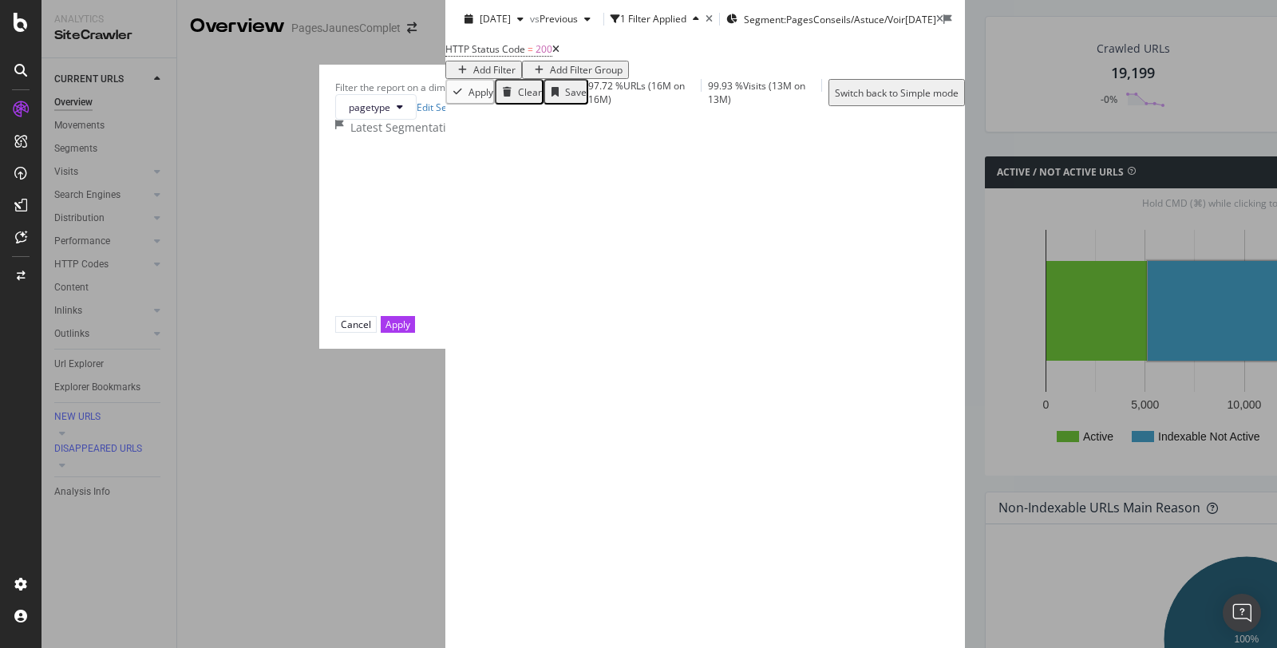
click at [603, 223] on icon "modal" at bounding box center [605, 217] width 5 height 14
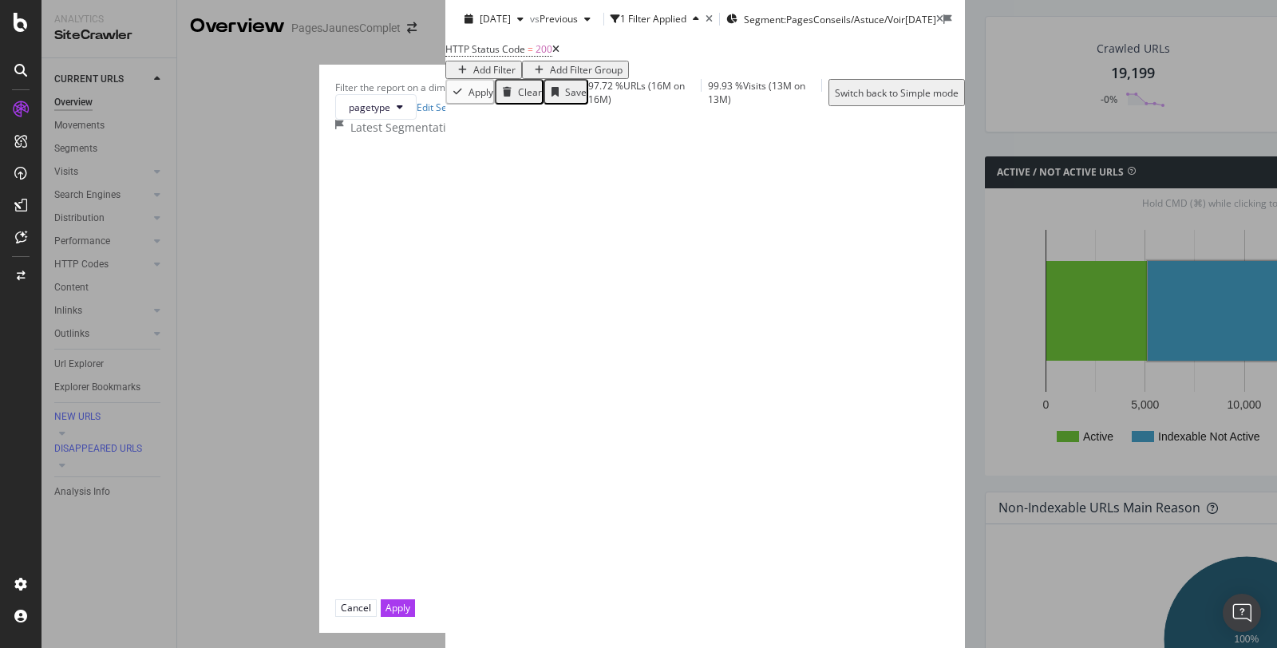
click at [603, 271] on div "modal" at bounding box center [607, 265] width 8 height 14
click at [603, 305] on div "Page 12,537 URLs" at bounding box center [683, 298] width 160 height 14
click at [616, 220] on icon "modal" at bounding box center [619, 216] width 7 height 8
click at [603, 304] on div "modal" at bounding box center [609, 297] width 13 height 13
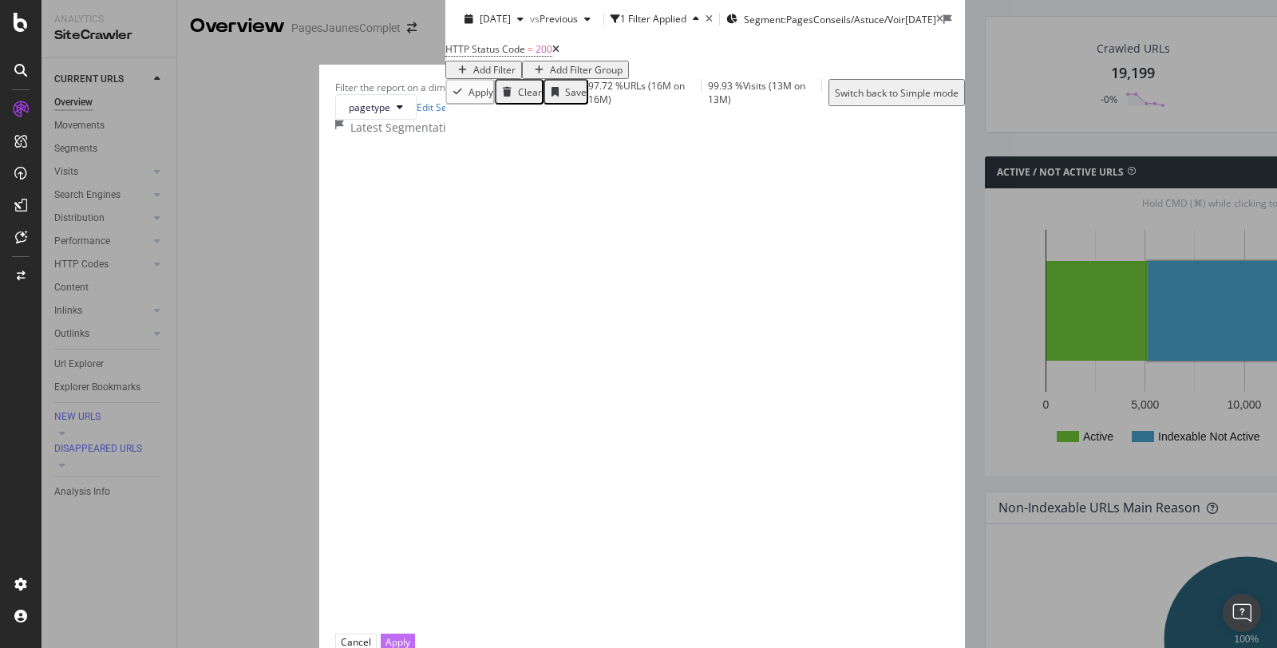
click at [410, 635] on div "Apply" at bounding box center [397, 642] width 25 height 14
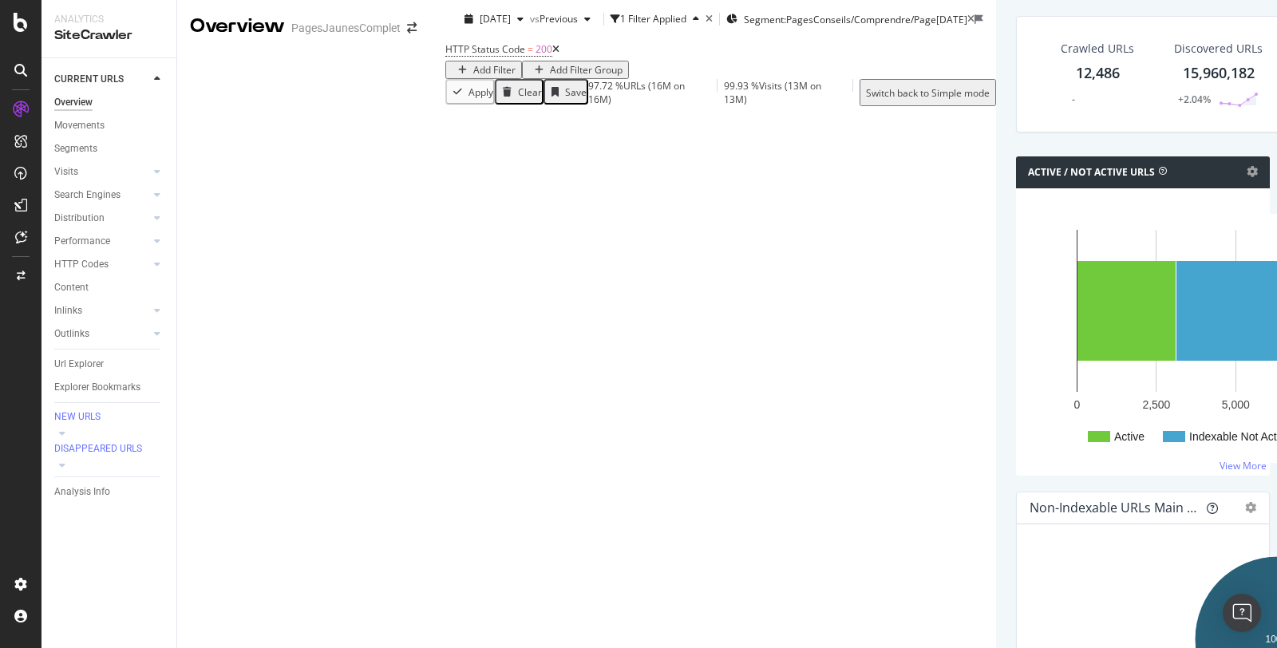
click at [473, 77] on div "Add Filter" at bounding box center [494, 70] width 42 height 14
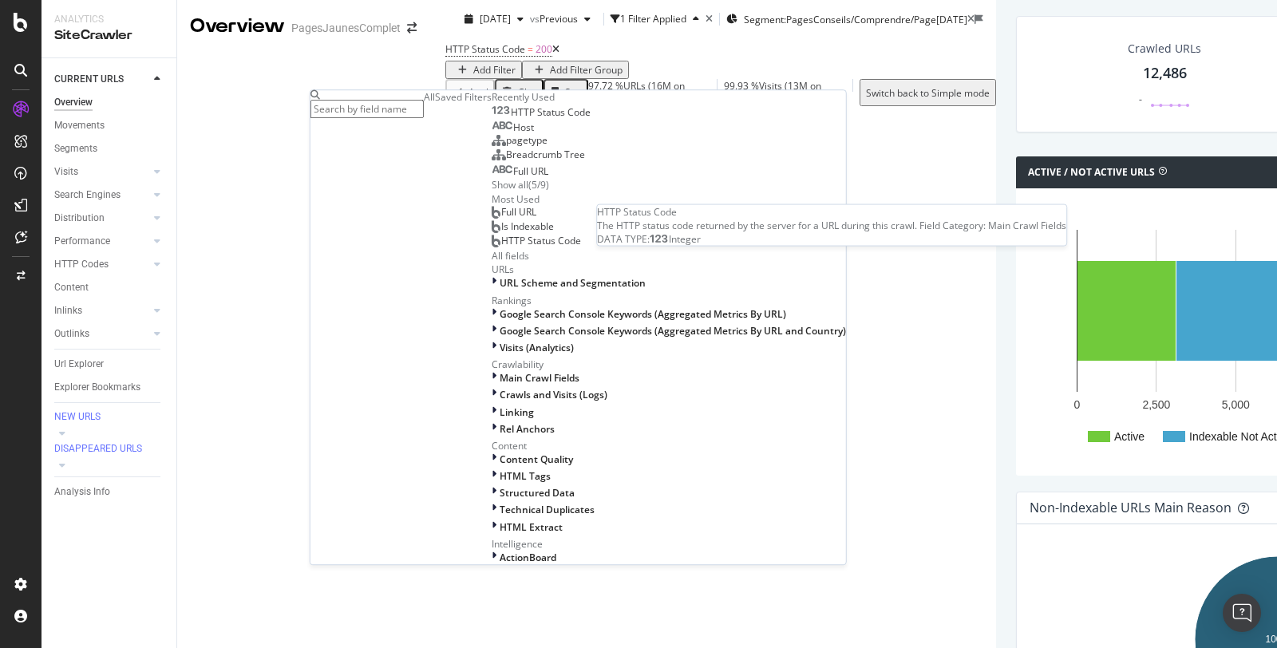
type input "p"
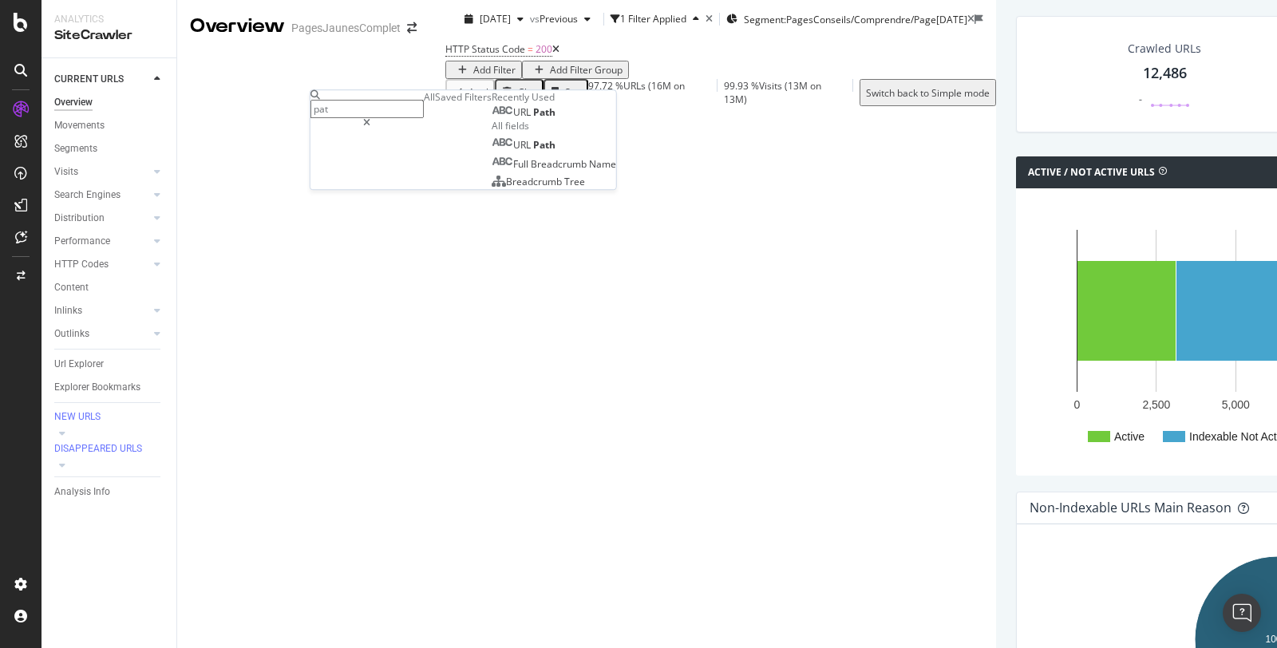
type input "pat"
click at [533, 119] on span "Path" at bounding box center [544, 112] width 22 height 14
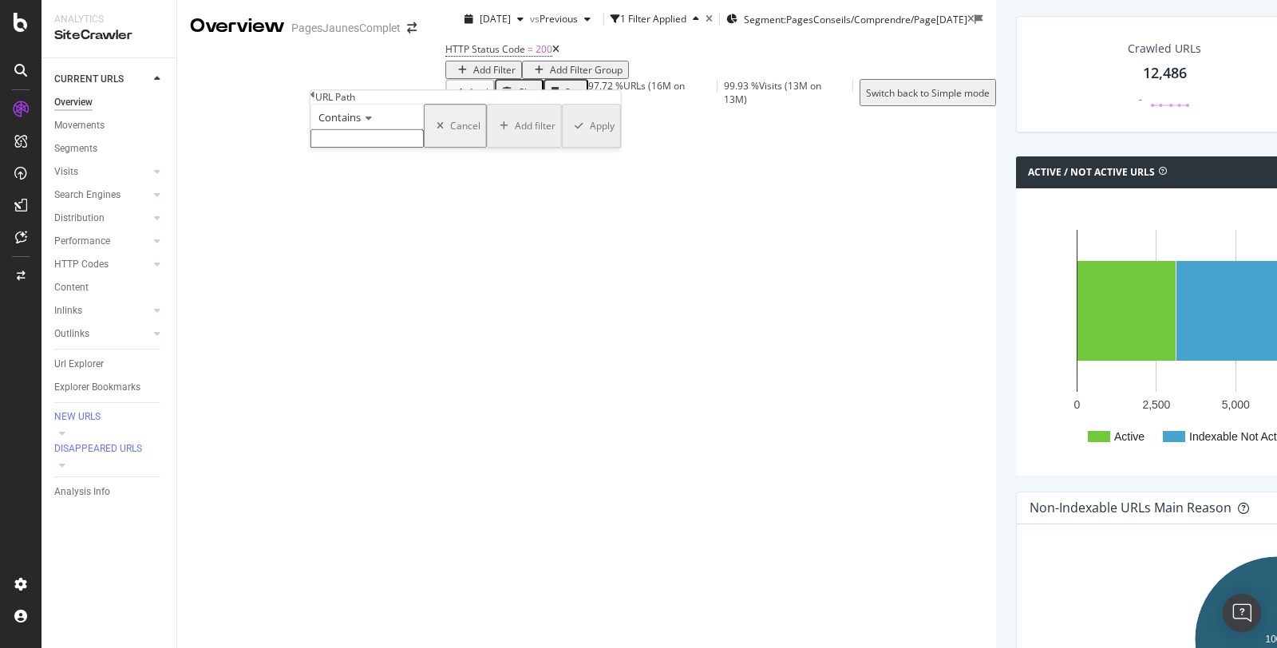
click at [358, 124] on span "Contains" at bounding box center [339, 117] width 42 height 14
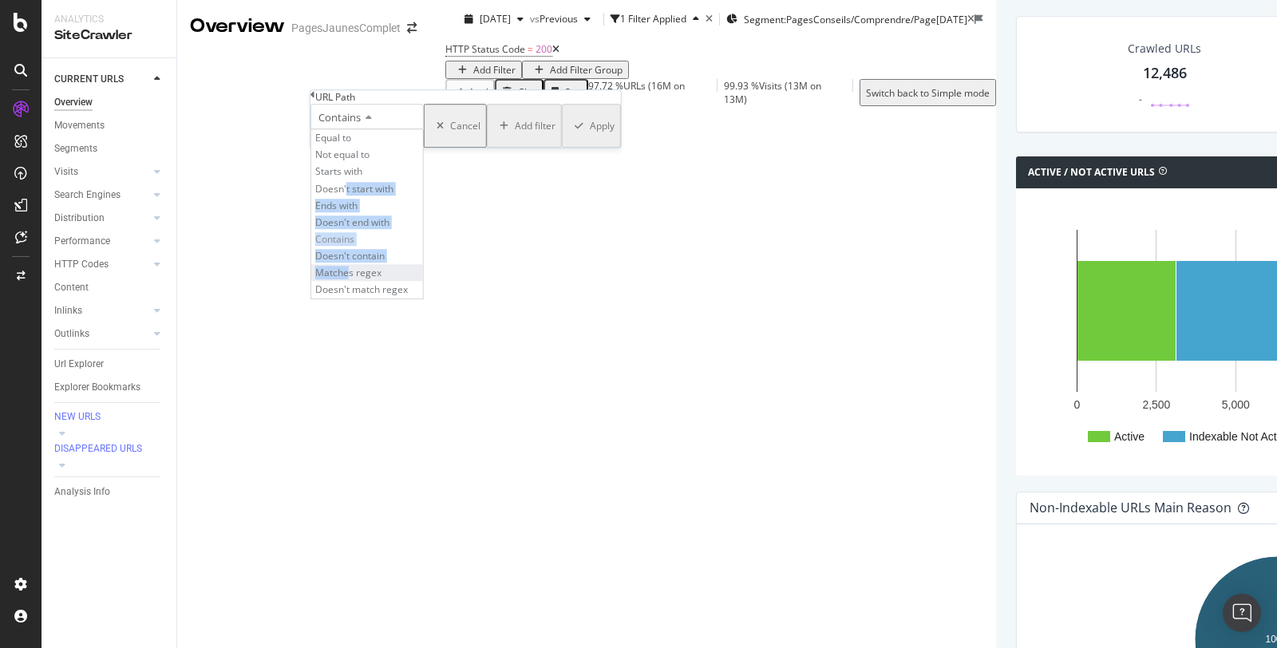
drag, startPoint x: 361, startPoint y: 236, endPoint x: 361, endPoint y: 335, distance: 98.9
click at [361, 298] on div "Equal to Not equal to Starts with Doesn't start with Ends with Doesn't end with…" at bounding box center [366, 213] width 113 height 170
click at [361, 262] on span "Doesn't contain" at bounding box center [349, 256] width 69 height 14
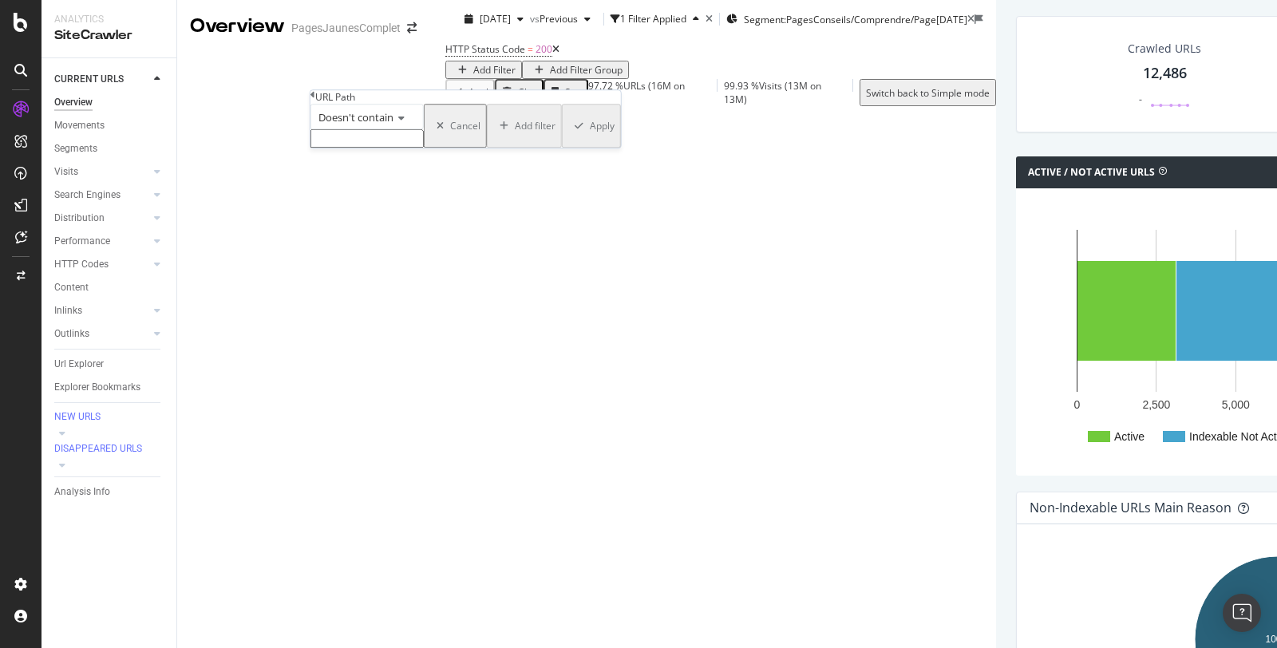
click at [365, 148] on input "text" at bounding box center [366, 138] width 113 height 18
type input "?"
click at [590, 137] on div "Apply" at bounding box center [602, 131] width 25 height 14
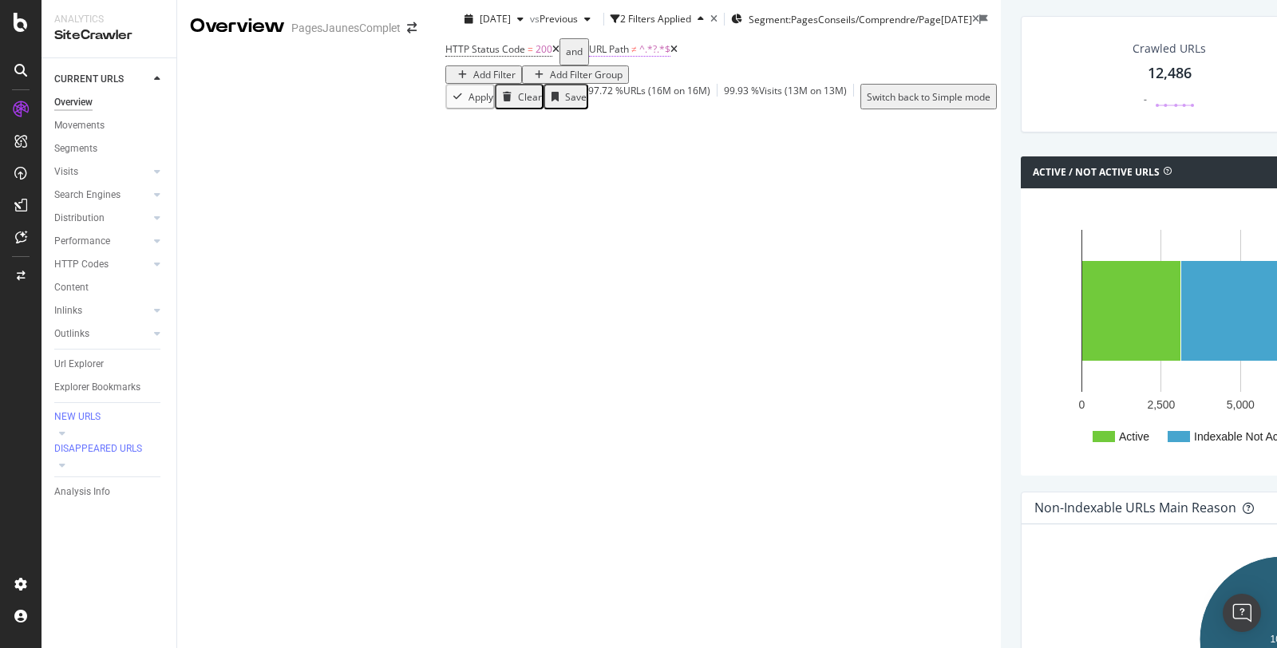
click at [589, 57] on span "URL Path ≠ ^.*?.*$" at bounding box center [629, 49] width 81 height 14
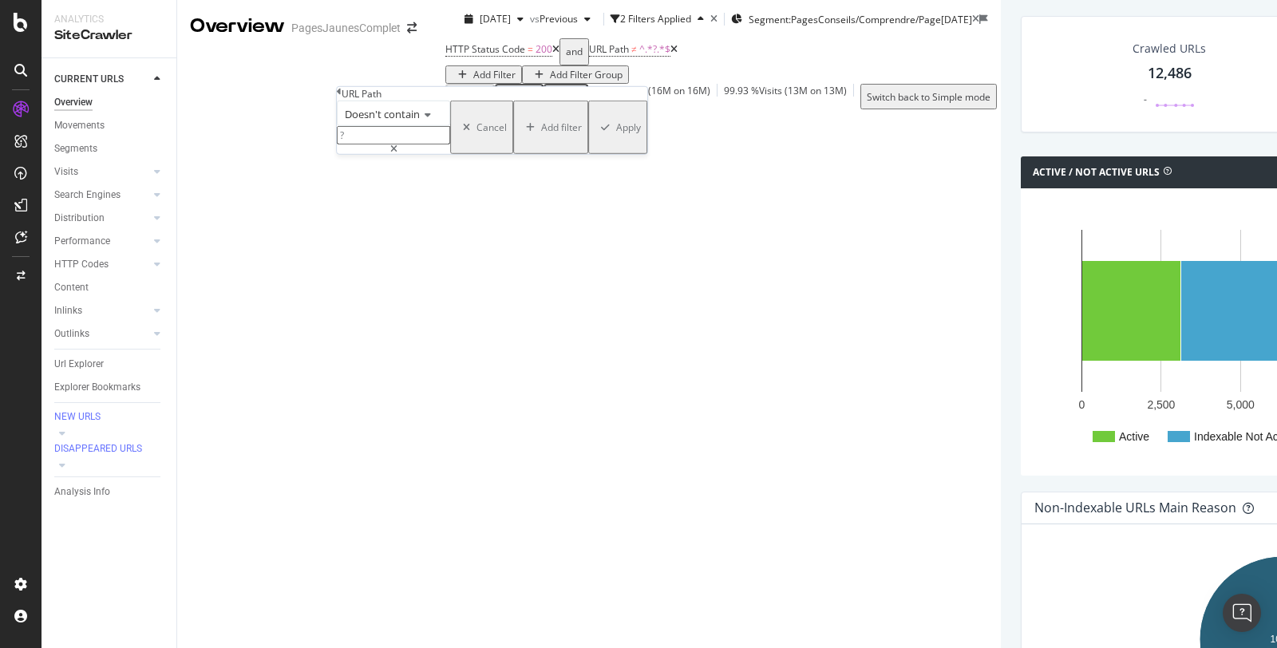
click at [371, 144] on input "?" at bounding box center [393, 135] width 113 height 18
type input "\?"
click at [616, 134] on div "Apply" at bounding box center [628, 127] width 25 height 14
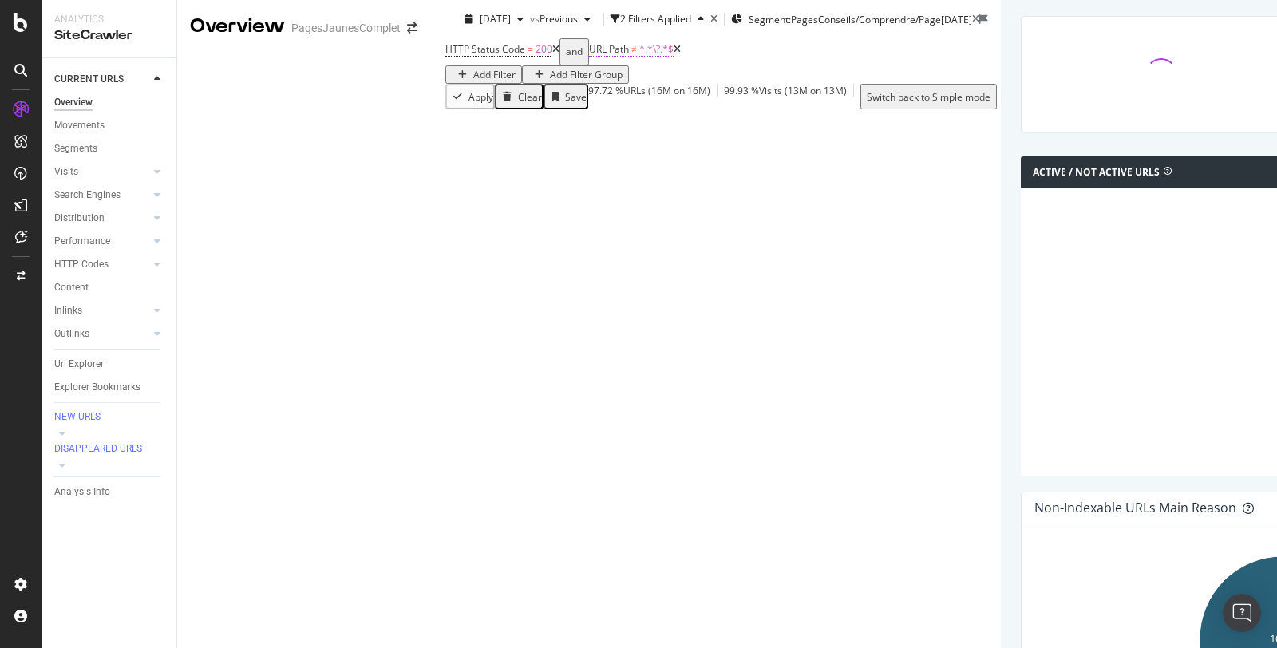
click at [639, 56] on span "^.*\?.*$" at bounding box center [656, 49] width 34 height 14
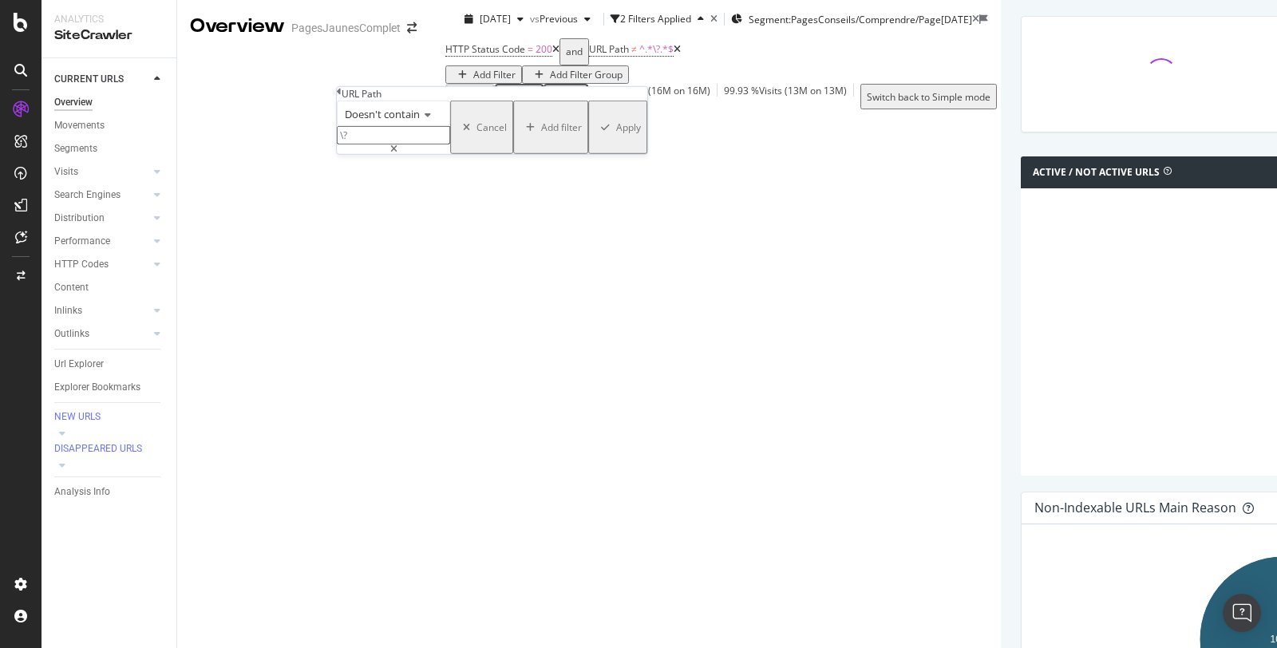
click at [385, 144] on input "\?" at bounding box center [393, 135] width 113 height 18
type input "hstc="
click at [616, 134] on div "Apply" at bounding box center [628, 127] width 25 height 14
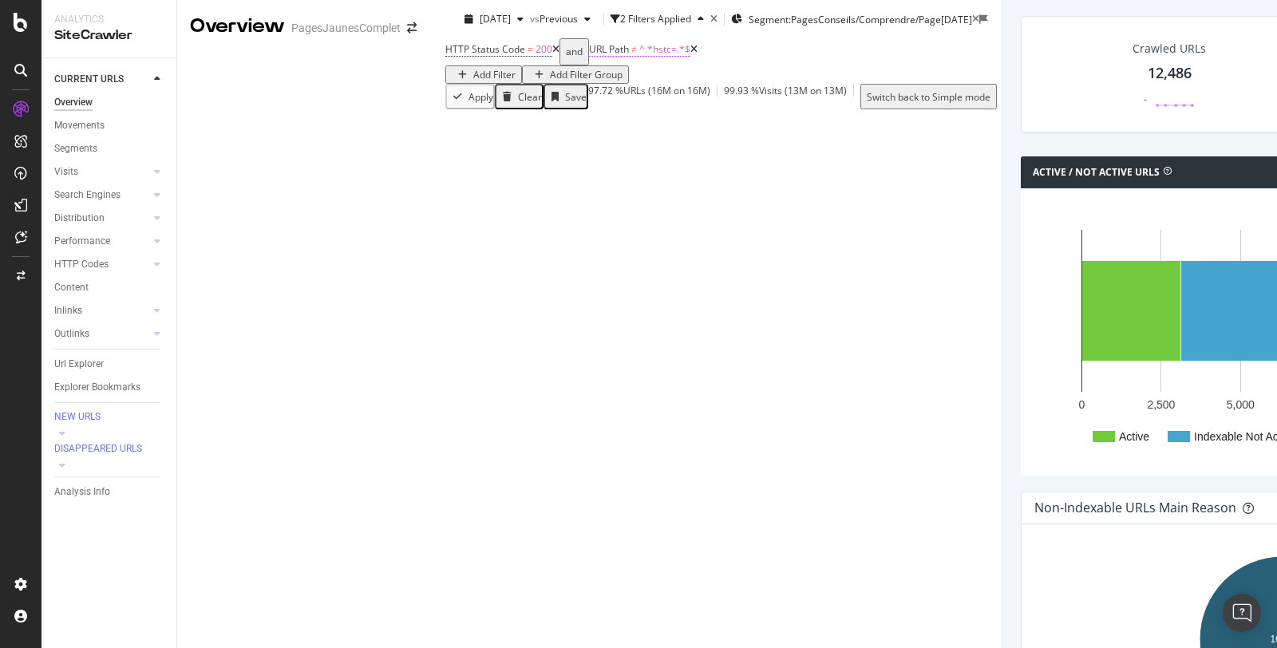
click at [639, 56] on span "^.*hstc=.*$" at bounding box center [664, 49] width 51 height 14
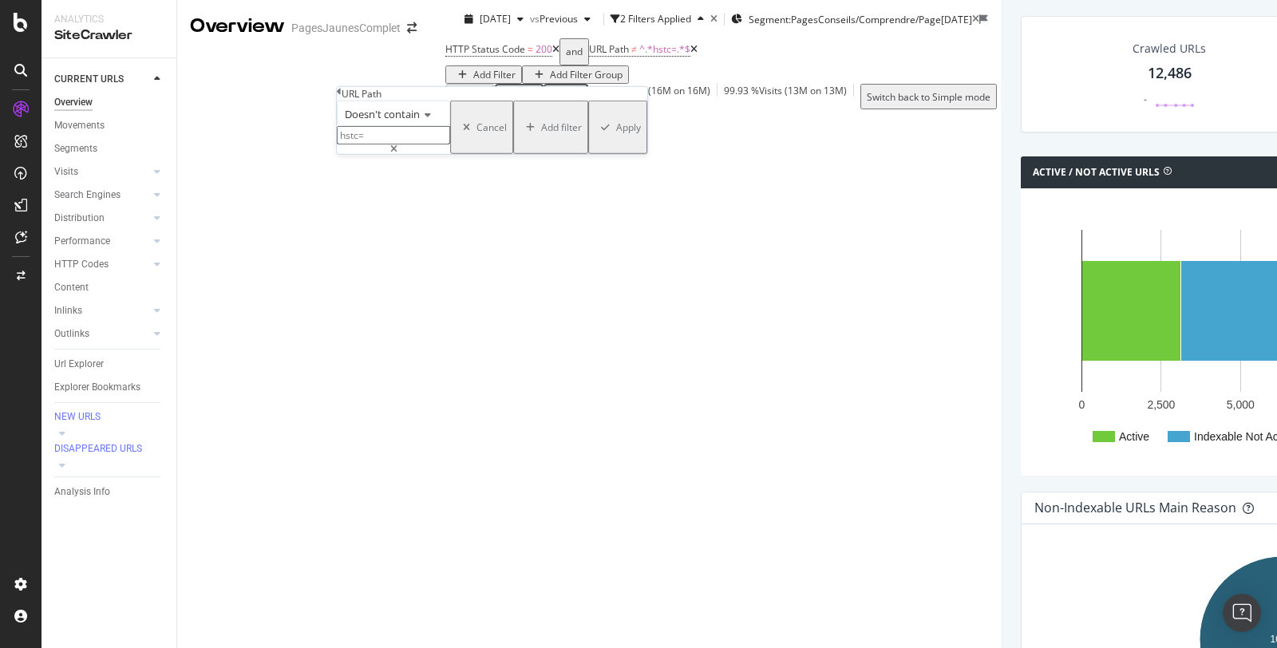
click at [476, 134] on div "Cancel" at bounding box center [491, 127] width 30 height 14
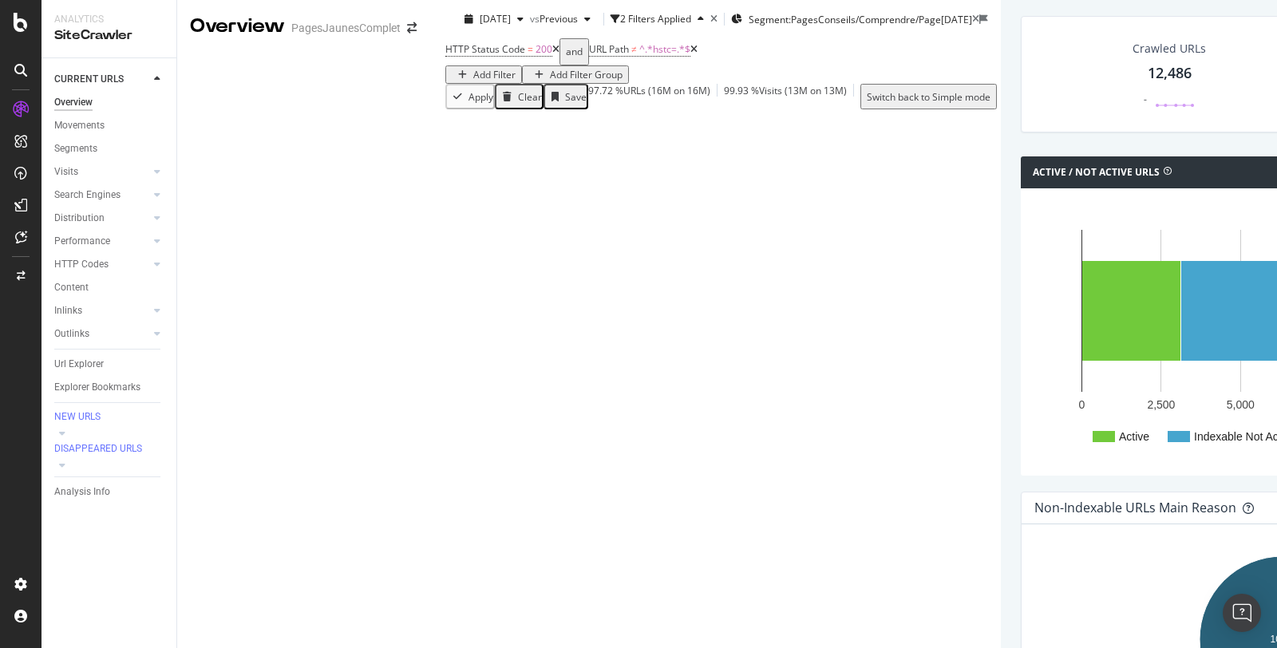
click at [690, 54] on icon at bounding box center [693, 50] width 7 height 10
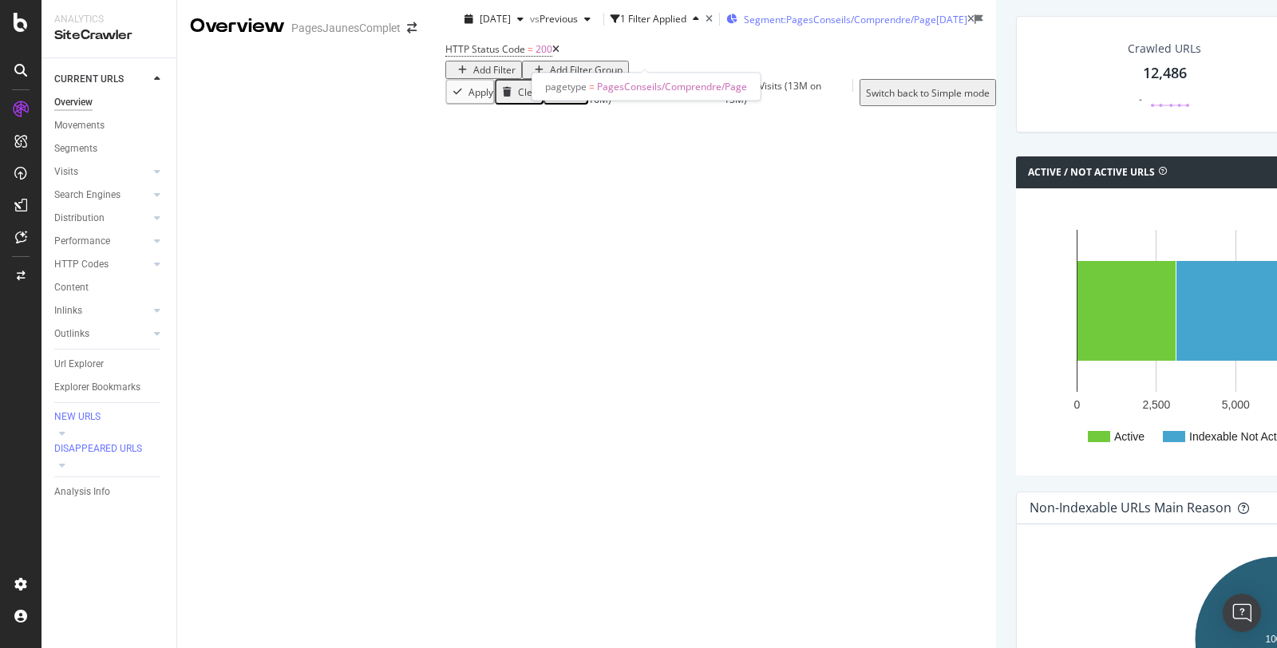
click at [744, 26] on span "Segment: PagesConseils/Comprendre/Page" at bounding box center [840, 20] width 192 height 14
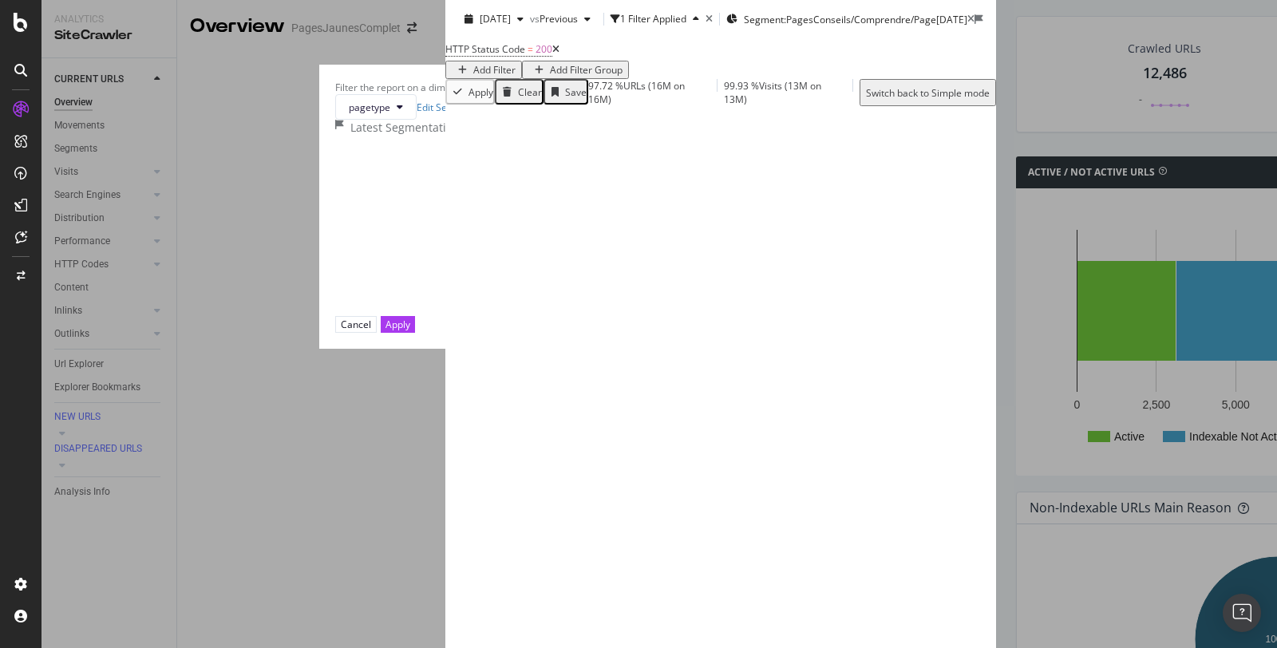
click at [603, 223] on div "modal" at bounding box center [607, 217] width 8 height 14
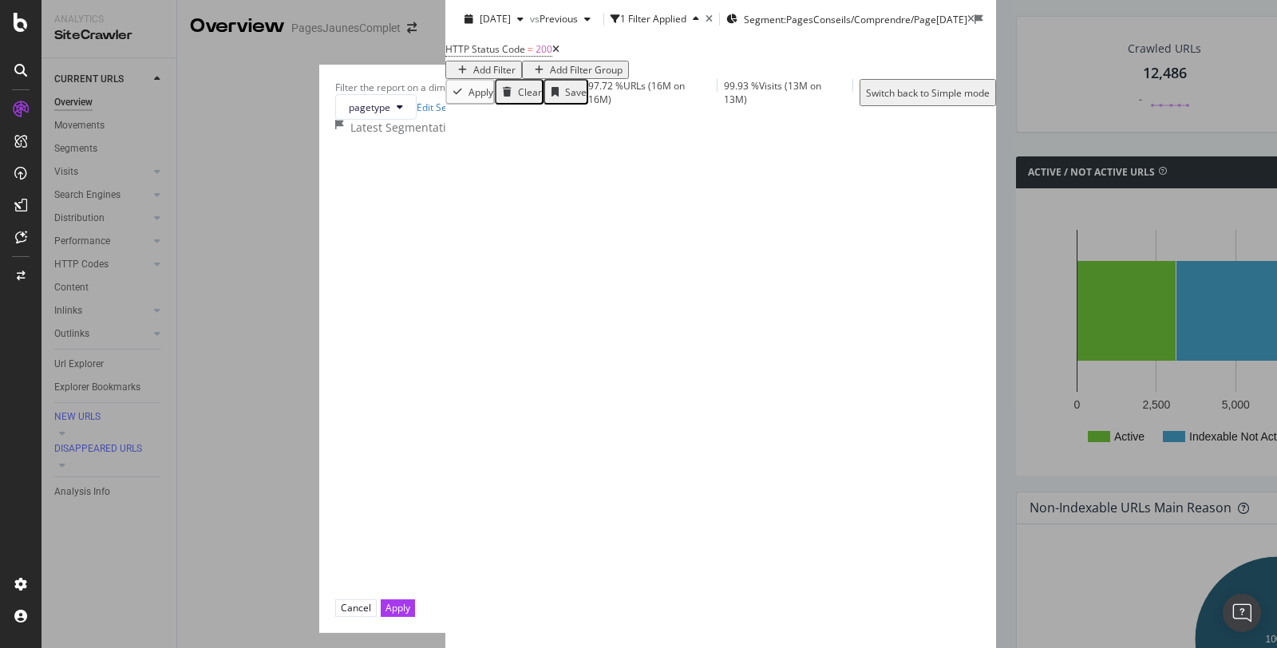
click at [616, 220] on icon "modal" at bounding box center [619, 216] width 7 height 8
click at [613, 223] on div "modal" at bounding box center [619, 216] width 13 height 13
click at [603, 305] on div "modal" at bounding box center [607, 298] width 8 height 14
click at [603, 337] on div "modal" at bounding box center [609, 331] width 13 height 13
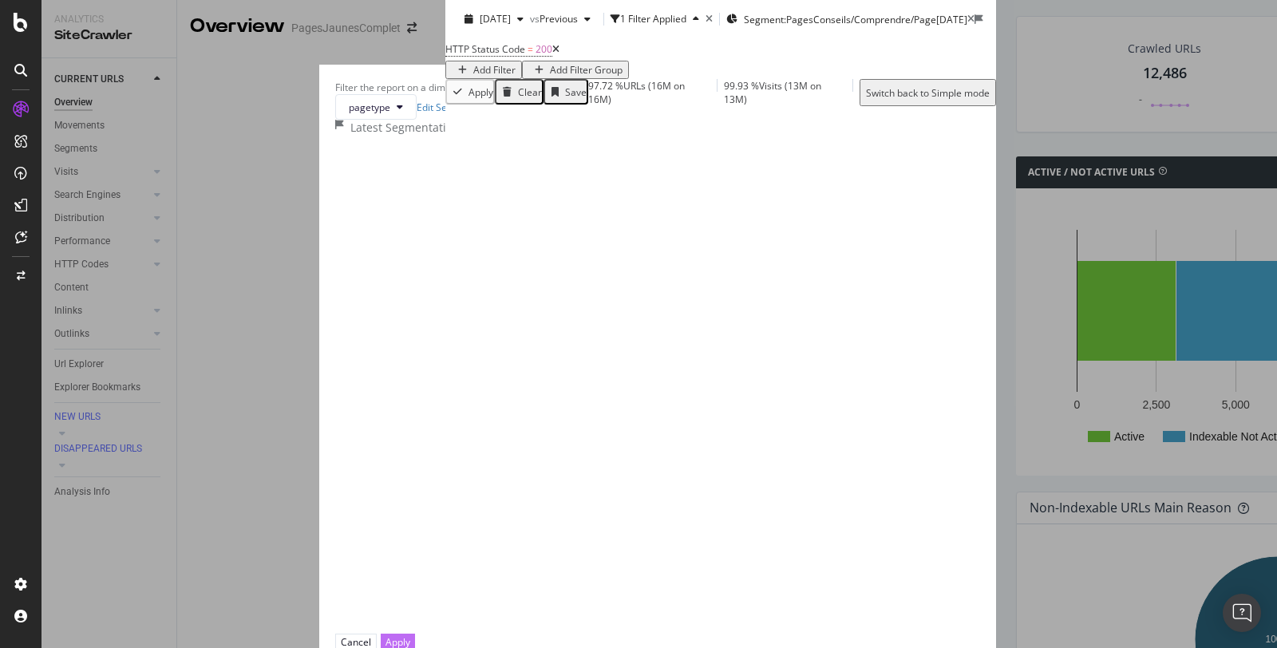
click at [410, 634] on div "Apply" at bounding box center [397, 641] width 25 height 15
